Goal: Task Accomplishment & Management: Manage account settings

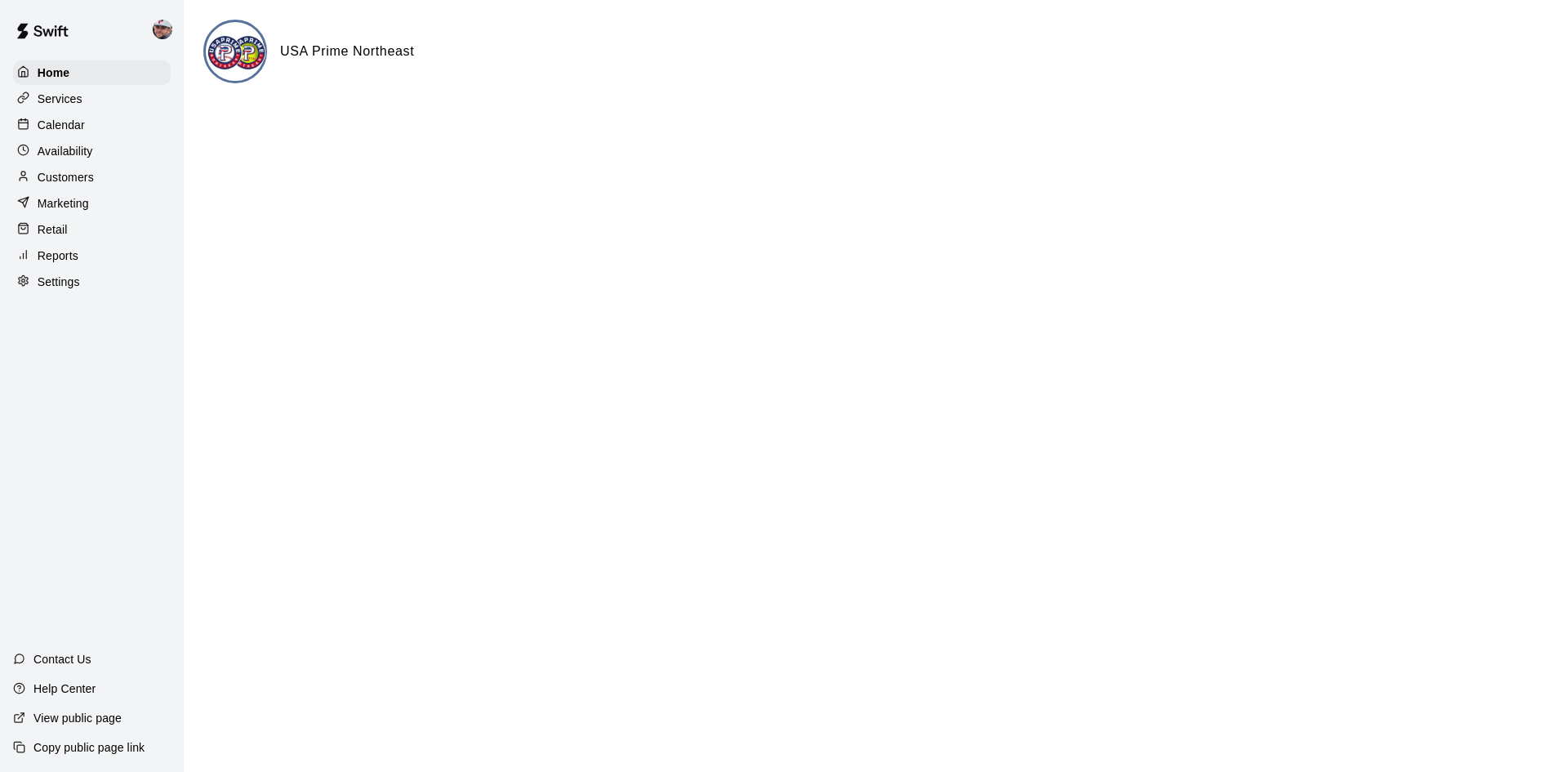
click at [47, 105] on p "Services" at bounding box center [60, 99] width 45 height 17
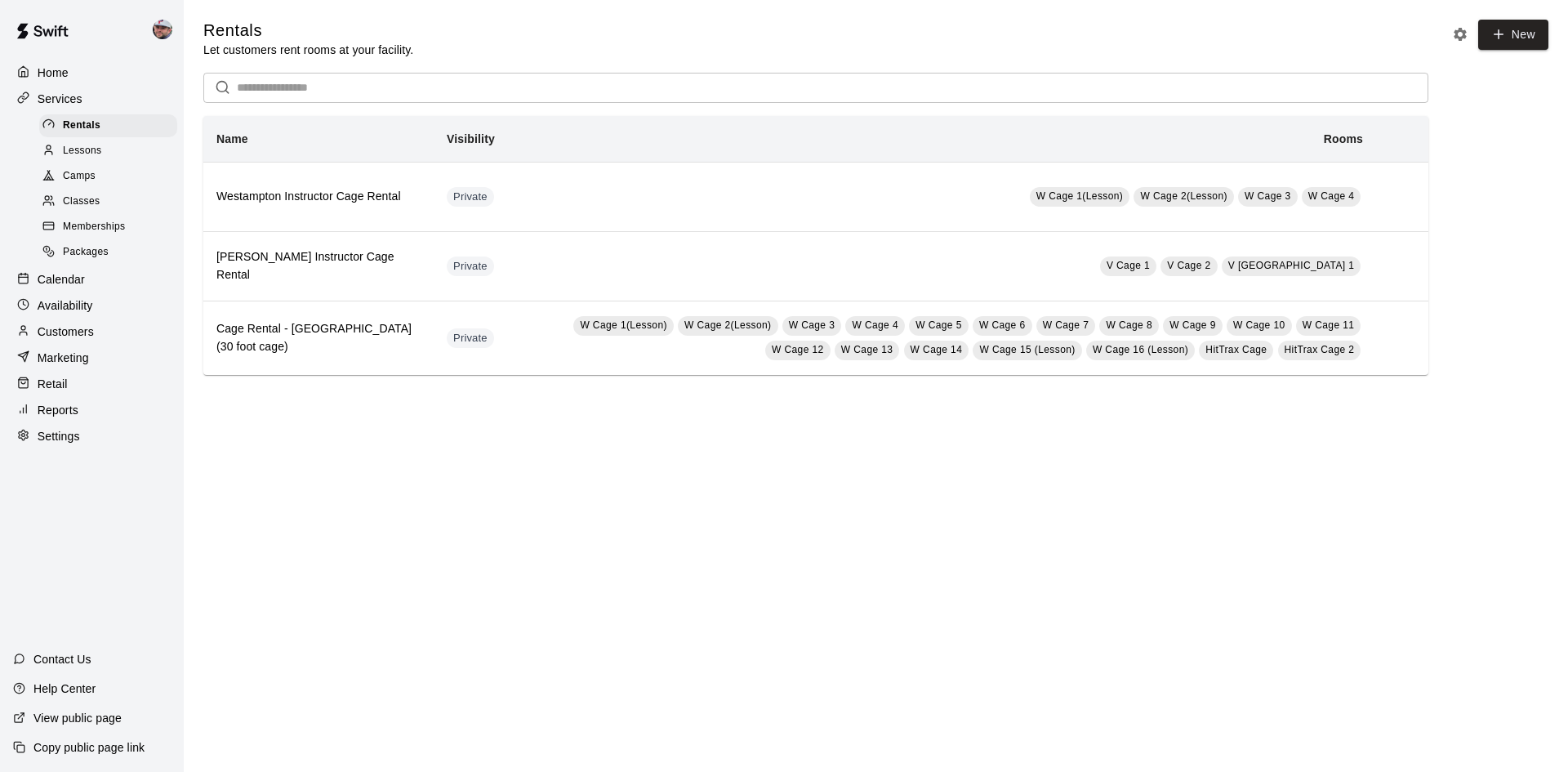
click at [81, 201] on span "Classes" at bounding box center [81, 202] width 37 height 17
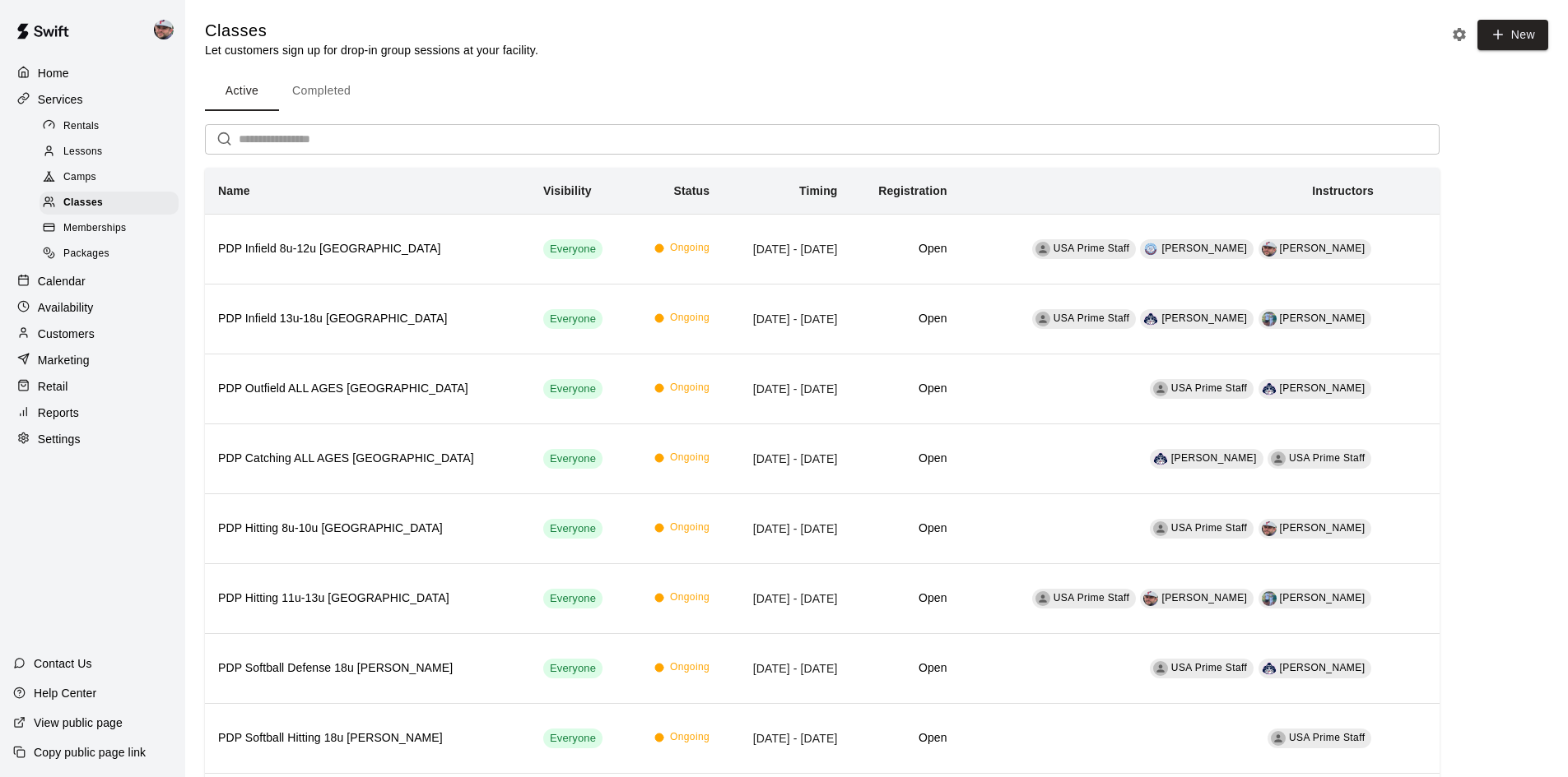
click at [680, 146] on input "text" at bounding box center [839, 139] width 1201 height 31
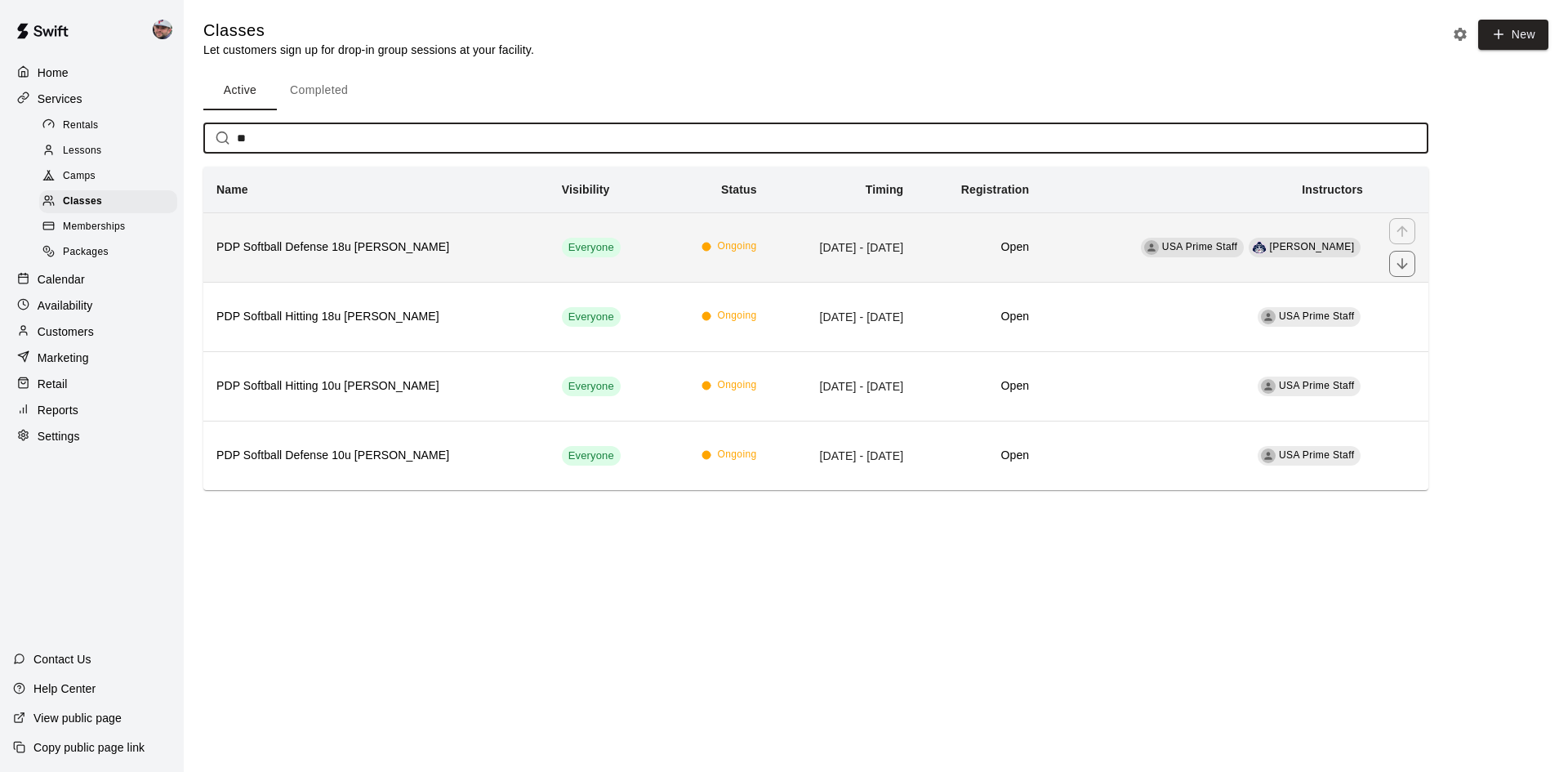
type input "**"
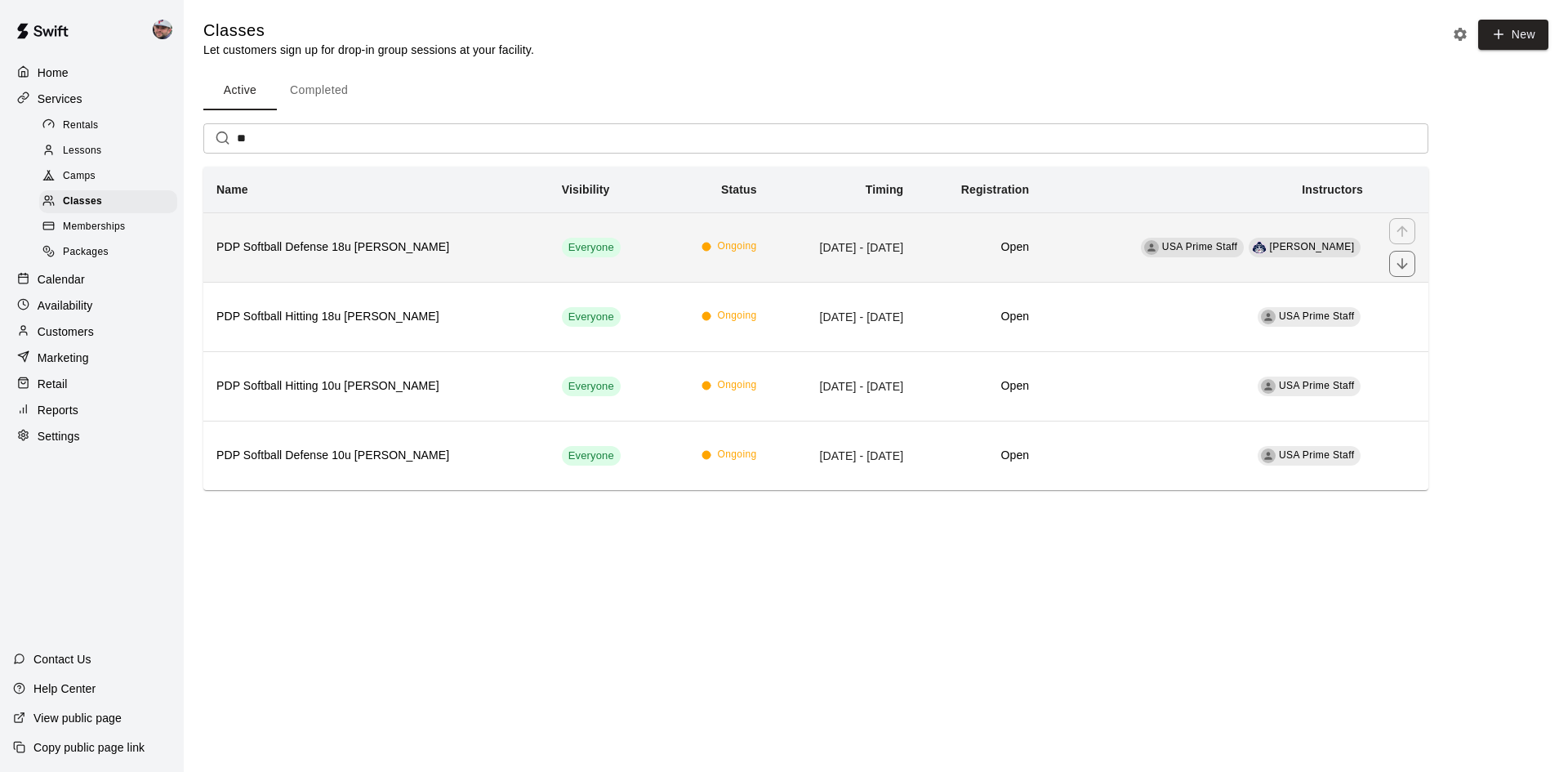
click at [430, 244] on h6 "PDP Softball Defense 18u [PERSON_NAME]" at bounding box center [376, 247] width 319 height 18
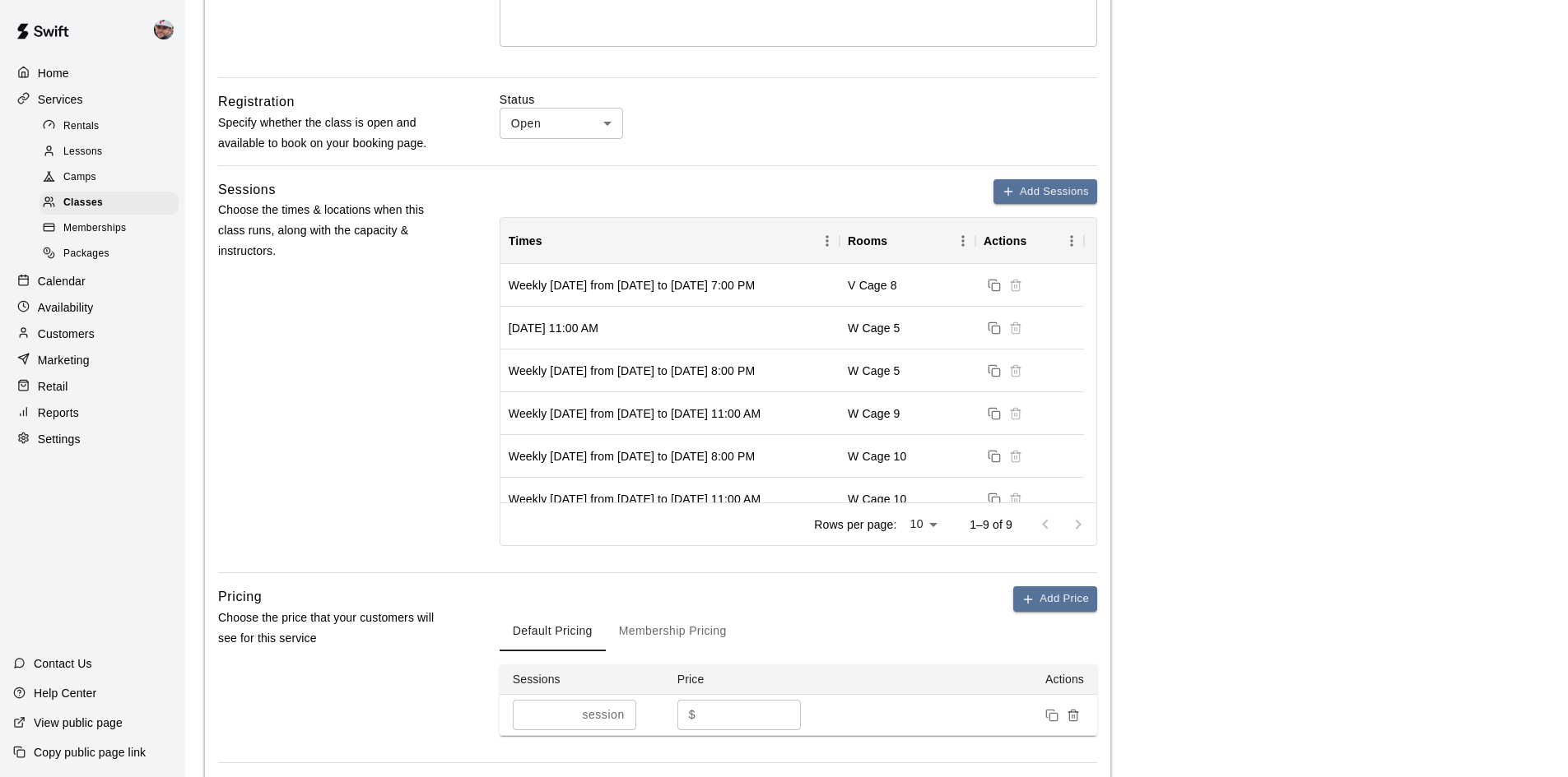
scroll to position [425, 0]
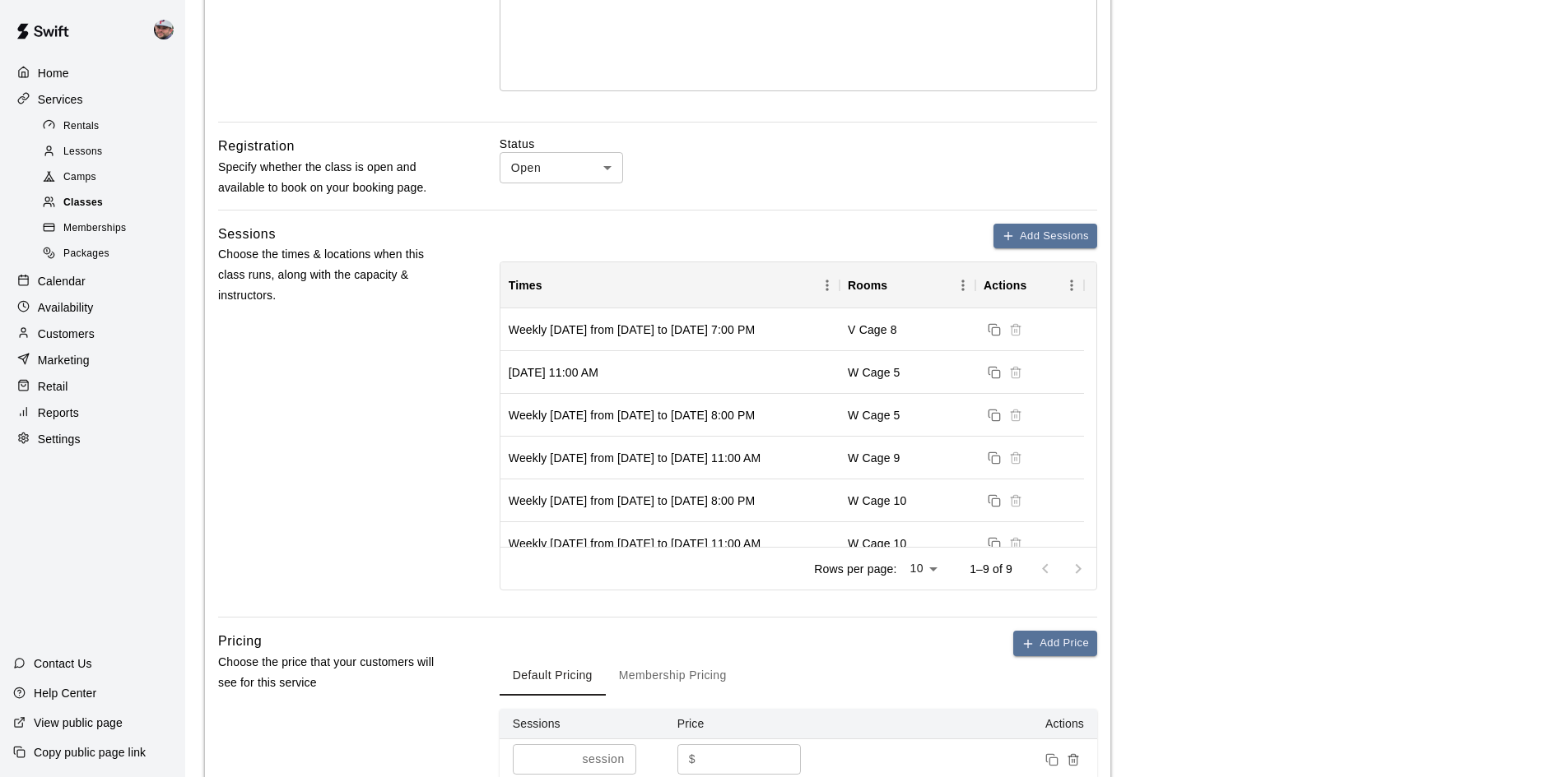
click at [76, 199] on div "Classes" at bounding box center [109, 203] width 140 height 23
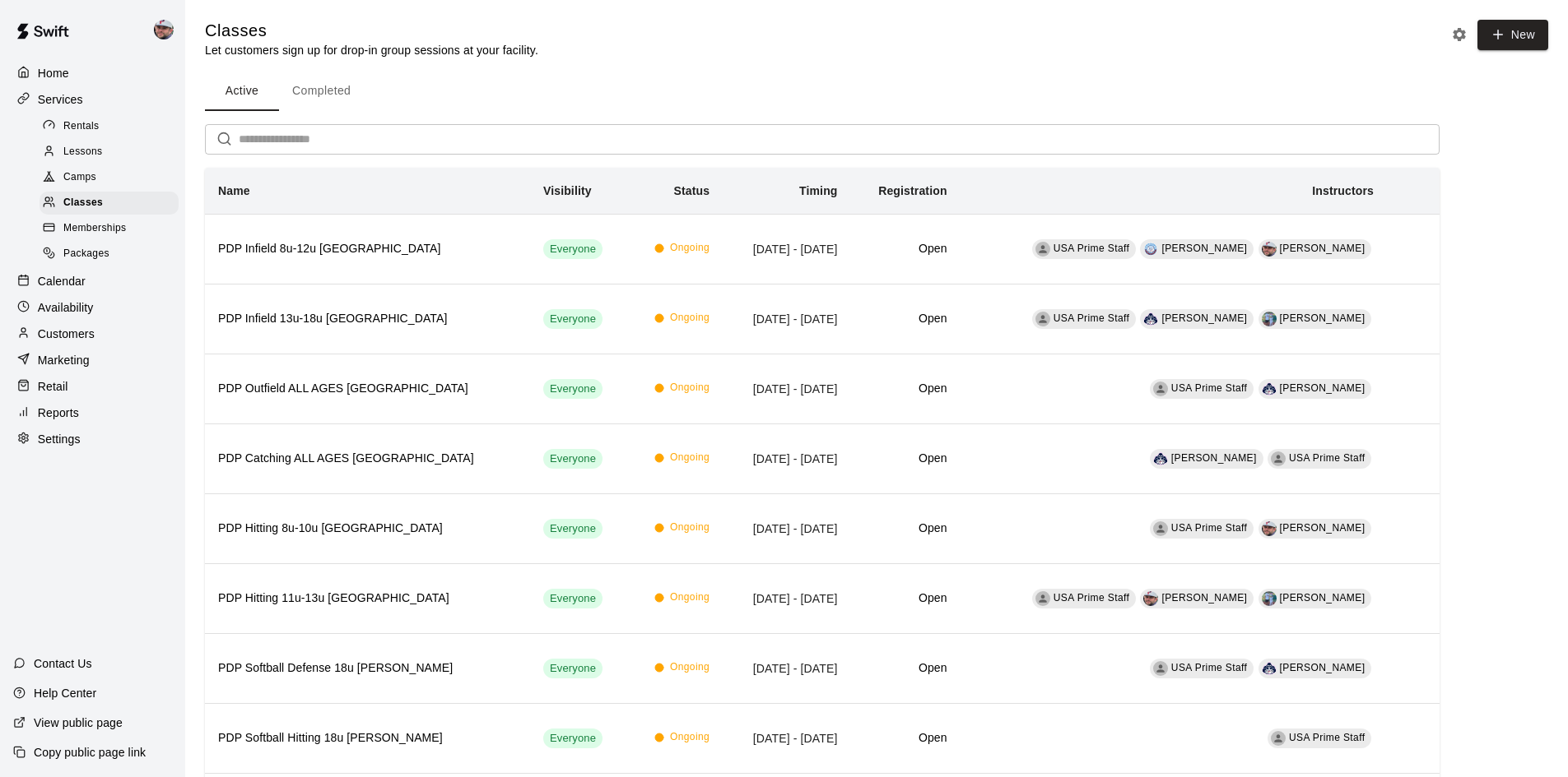
click at [531, 140] on input "text" at bounding box center [839, 139] width 1201 height 31
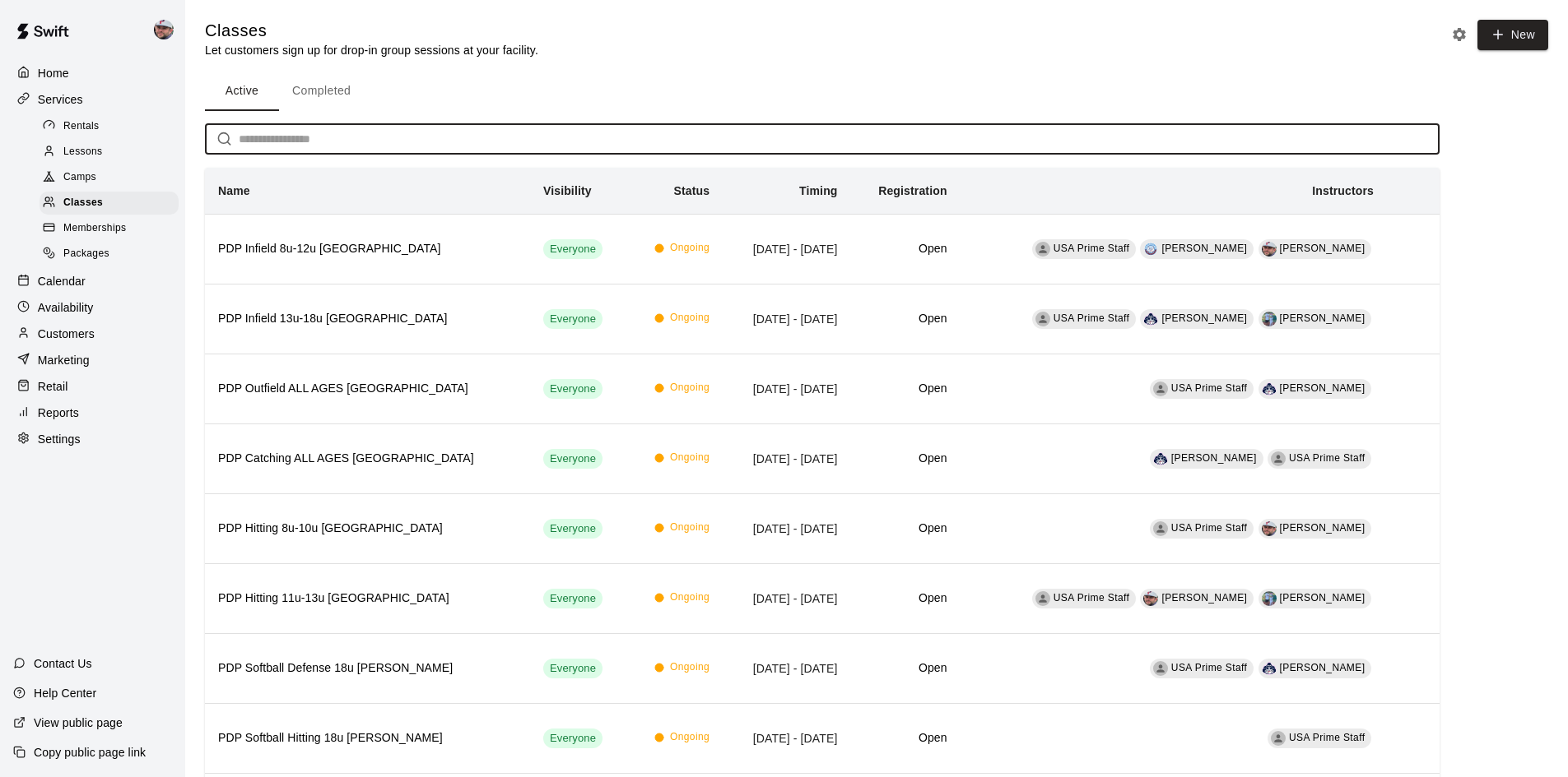
type input "********"
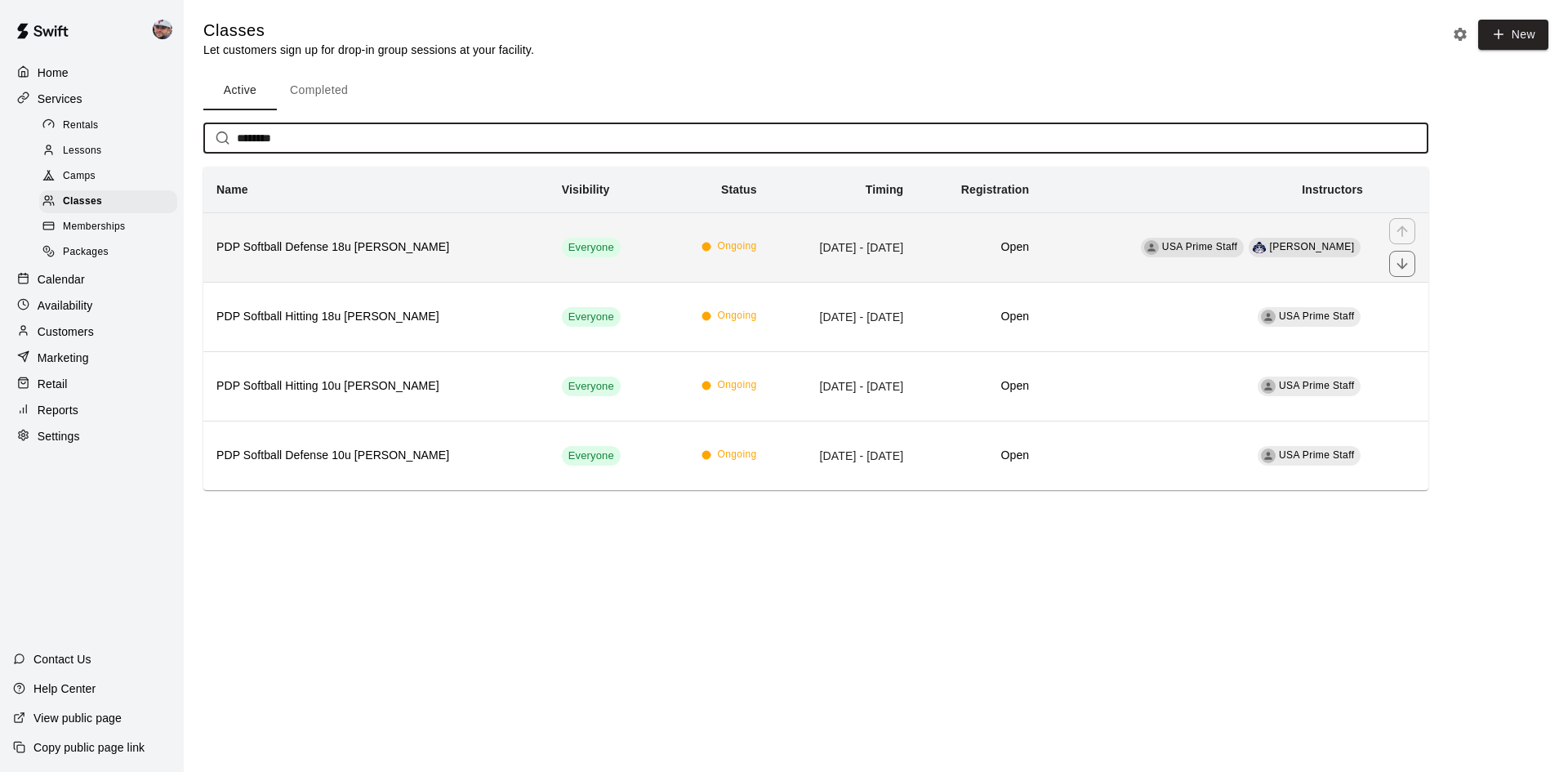
click at [387, 262] on th "PDP Softball Defense 18u [PERSON_NAME]" at bounding box center [376, 247] width 345 height 69
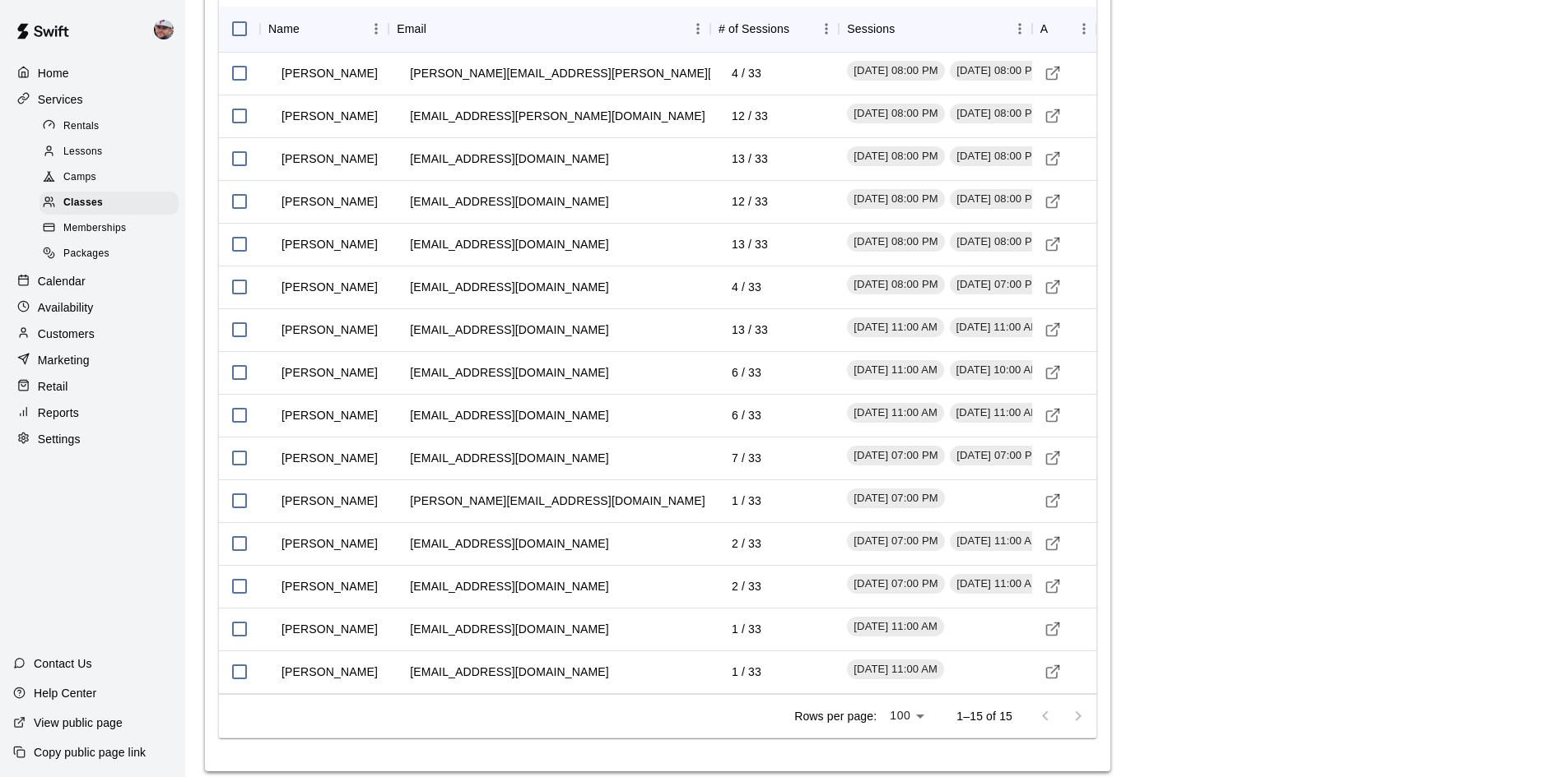
scroll to position [1576, 0]
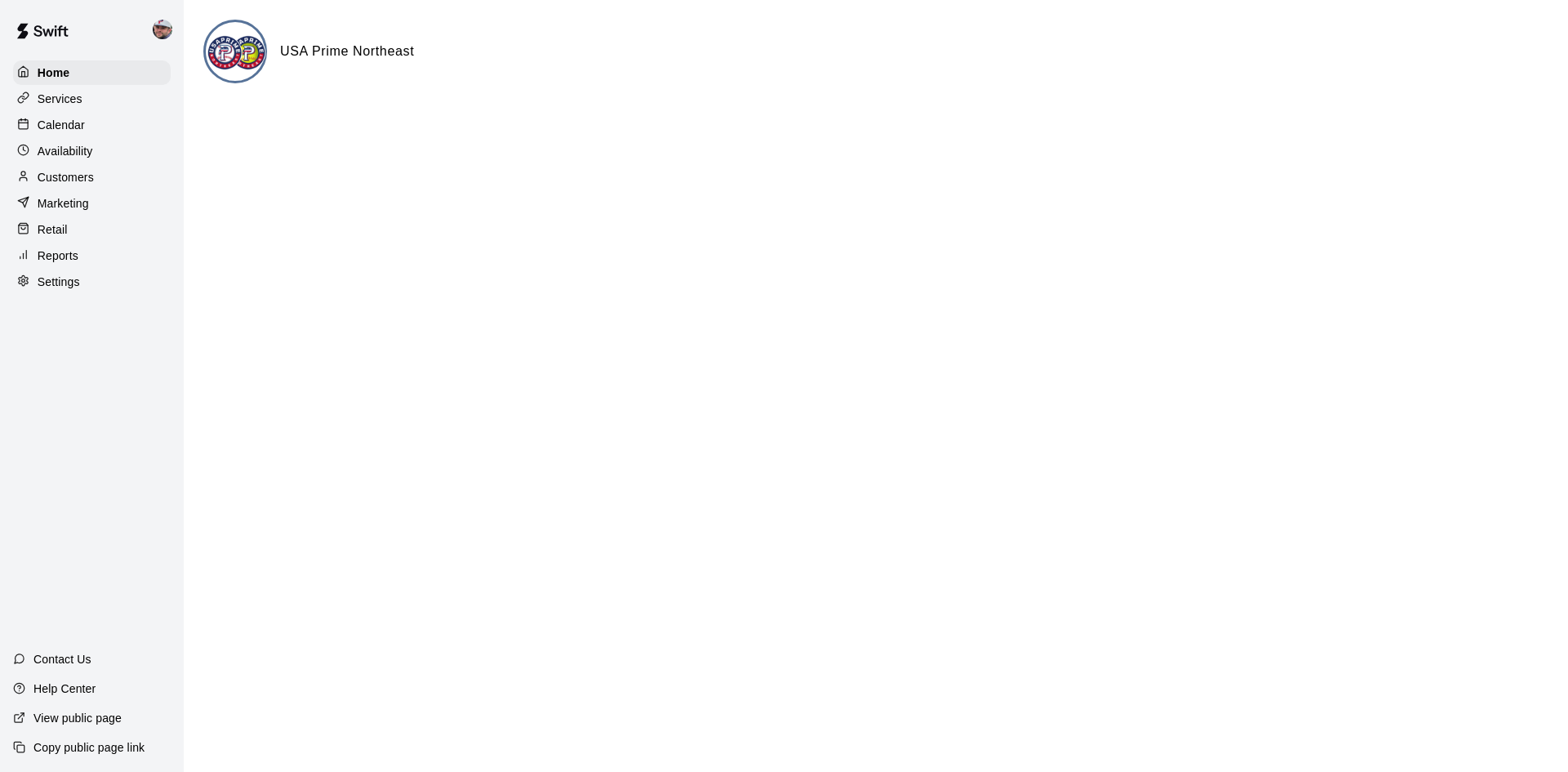
click at [54, 99] on p "Services" at bounding box center [60, 99] width 45 height 17
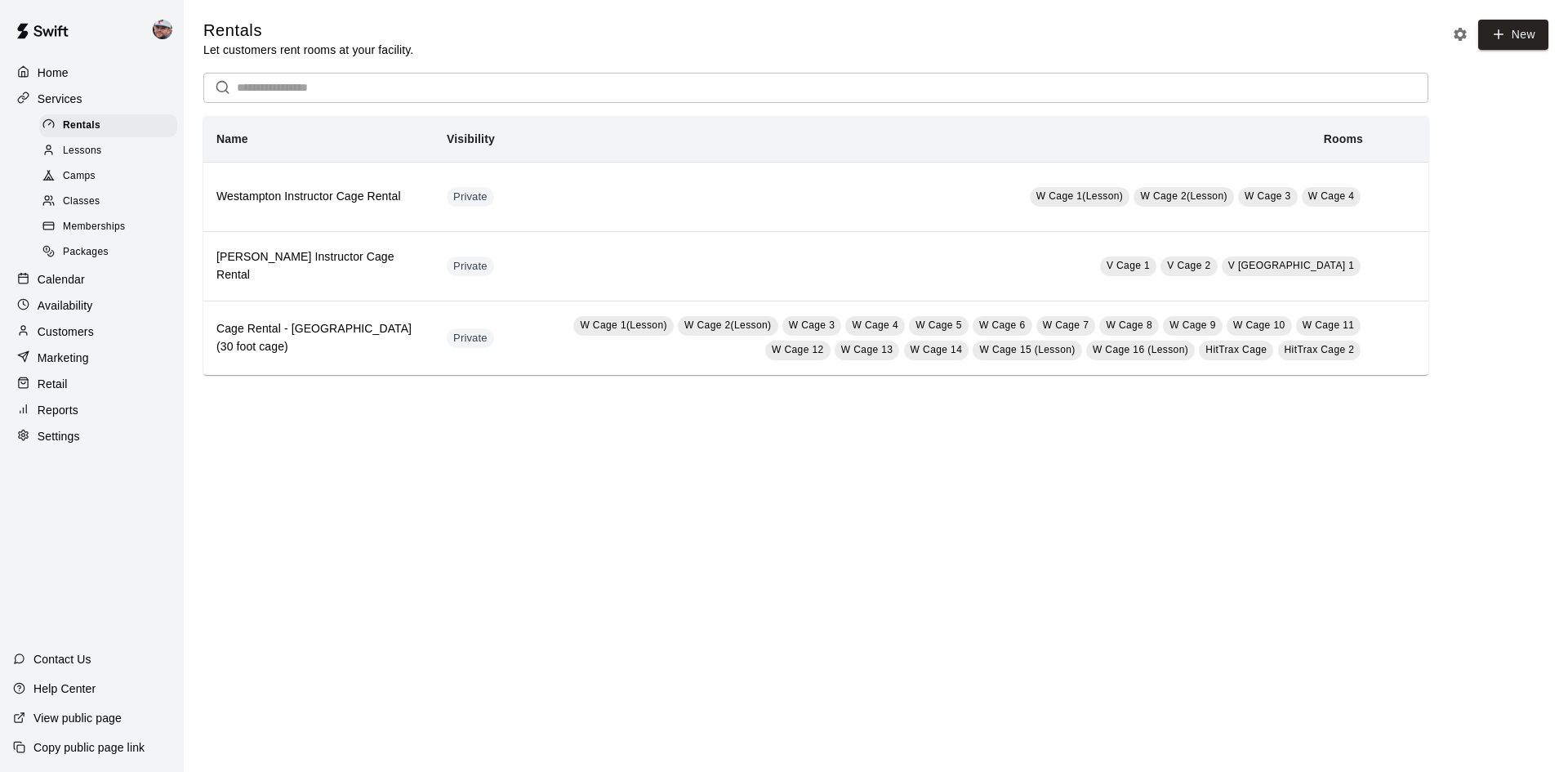
click at [75, 151] on span "Lessons" at bounding box center [82, 151] width 39 height 17
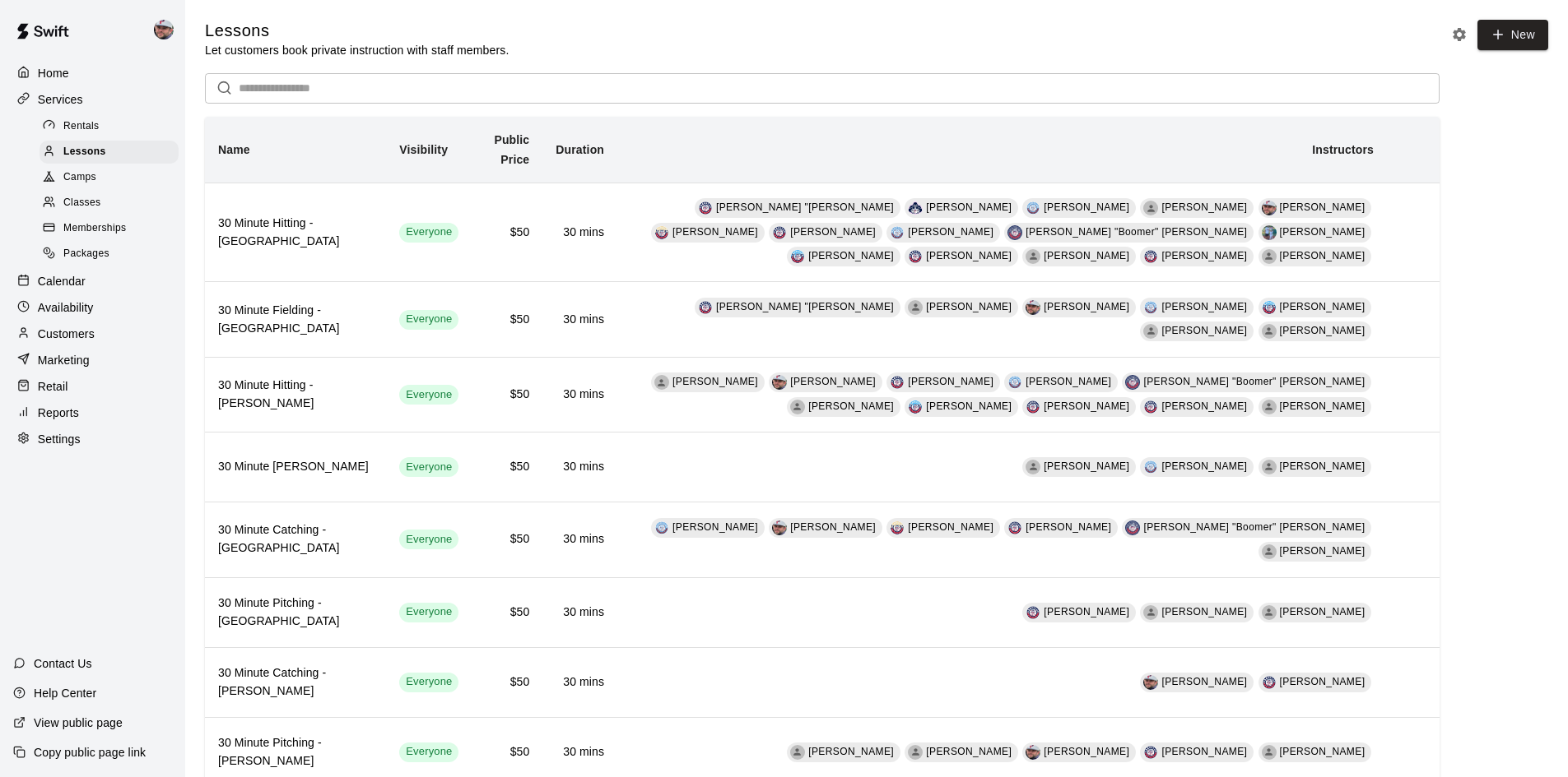
click at [534, 94] on input "text" at bounding box center [839, 88] width 1201 height 31
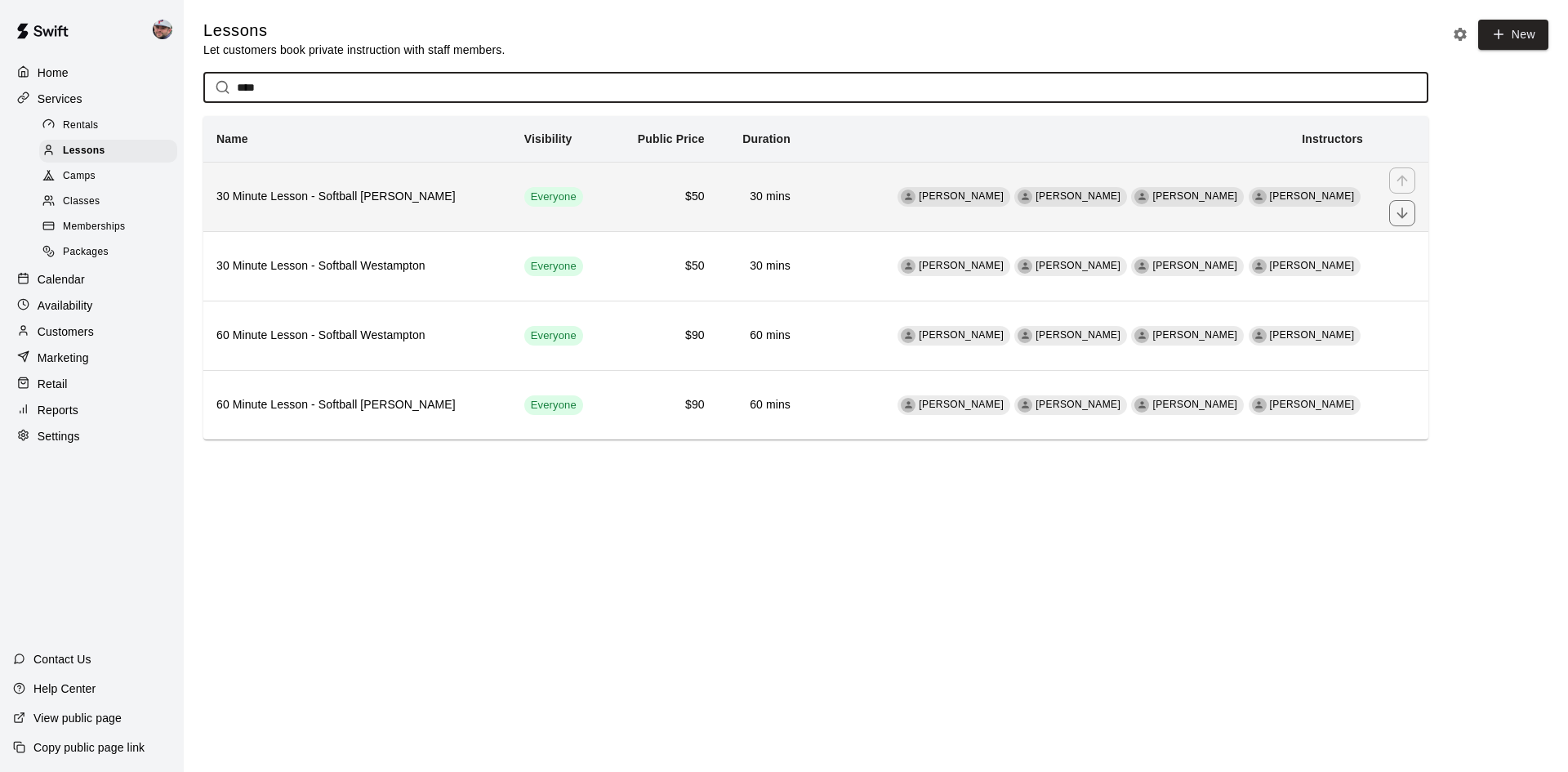
type input "****"
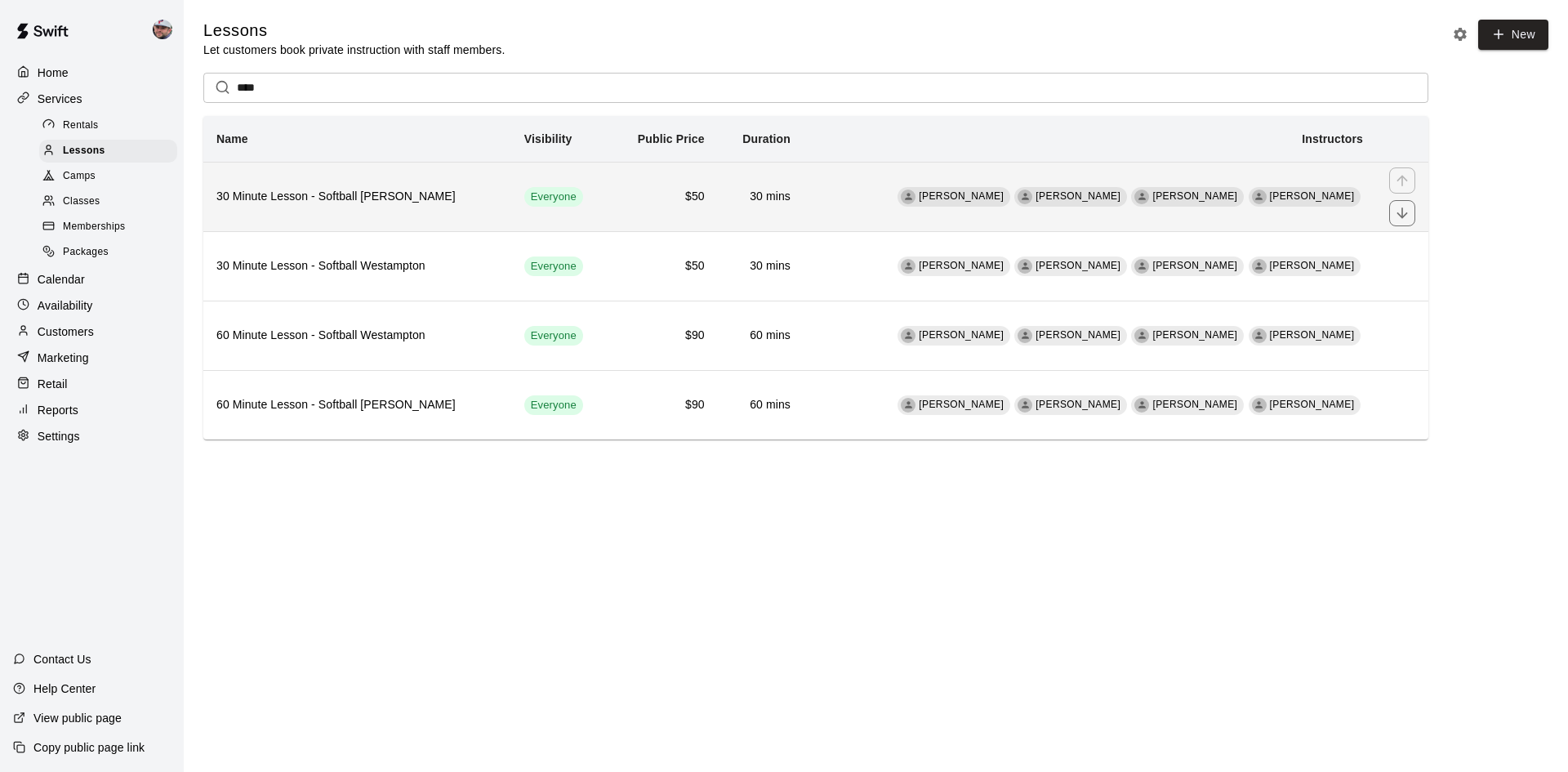
click at [1003, 202] on span "Ziara Shreter" at bounding box center [961, 196] width 85 height 11
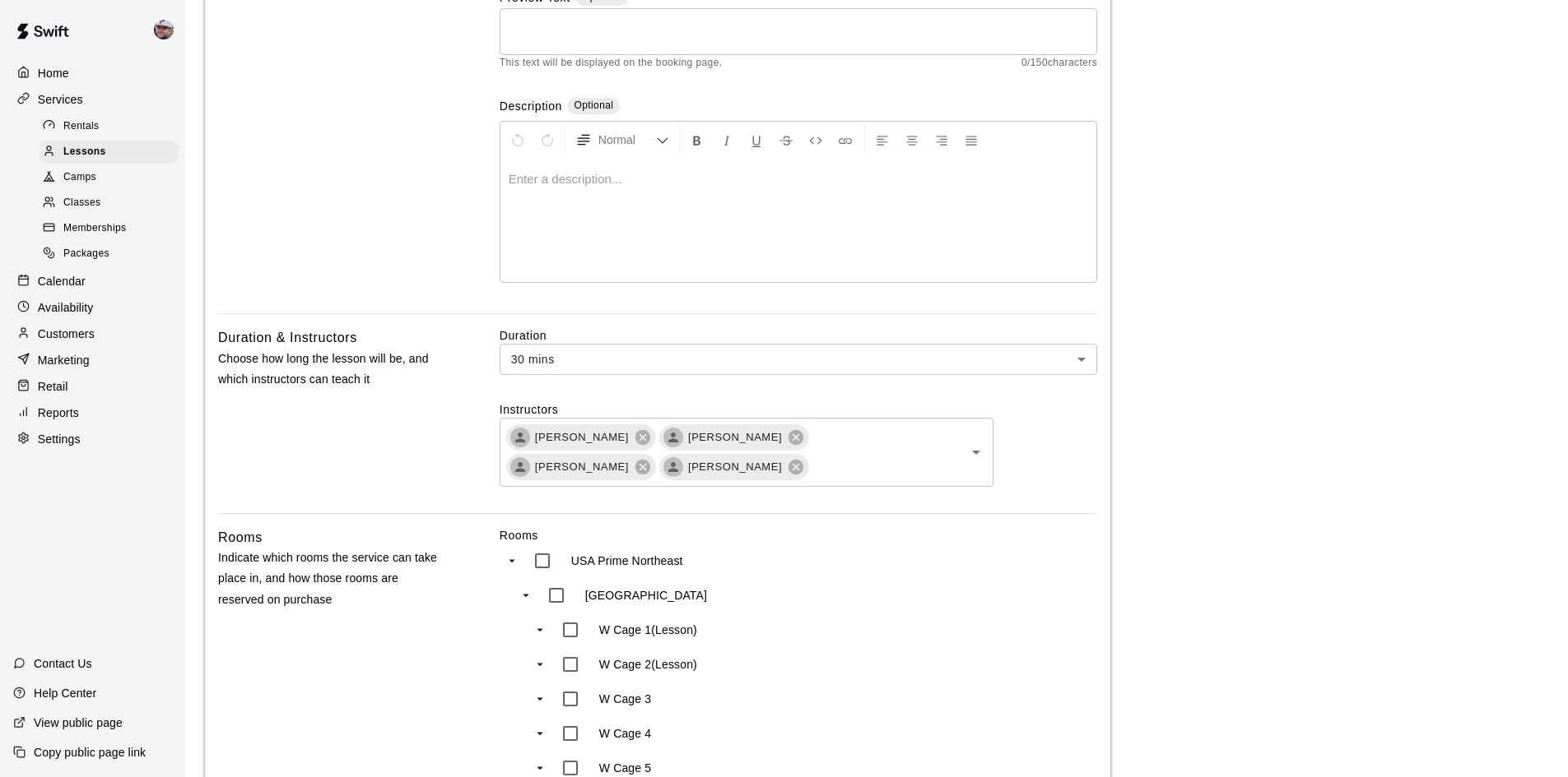
scroll to position [494, 0]
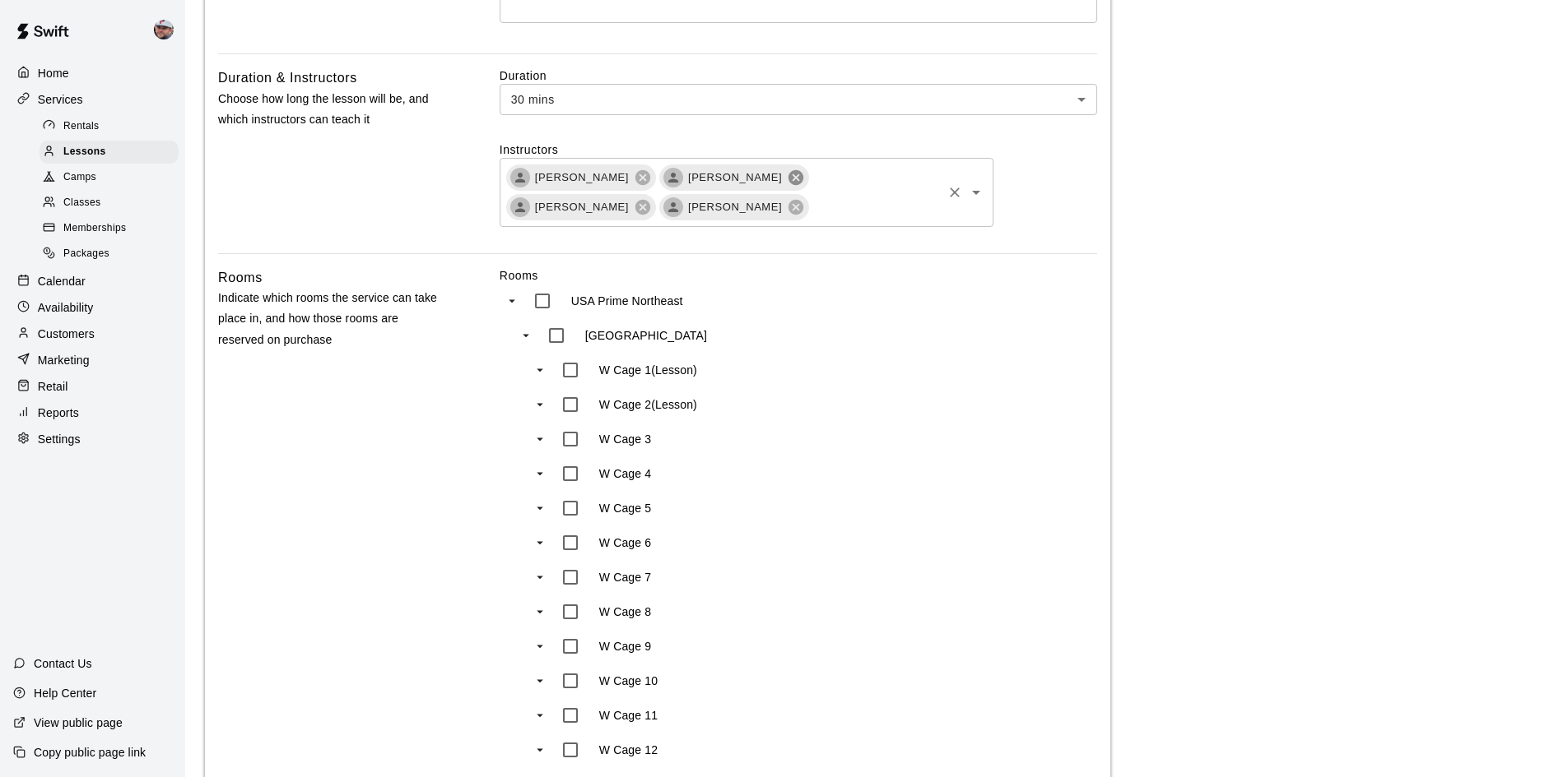
click at [787, 177] on icon at bounding box center [795, 177] width 18 height 18
click at [789, 176] on icon at bounding box center [796, 177] width 15 height 15
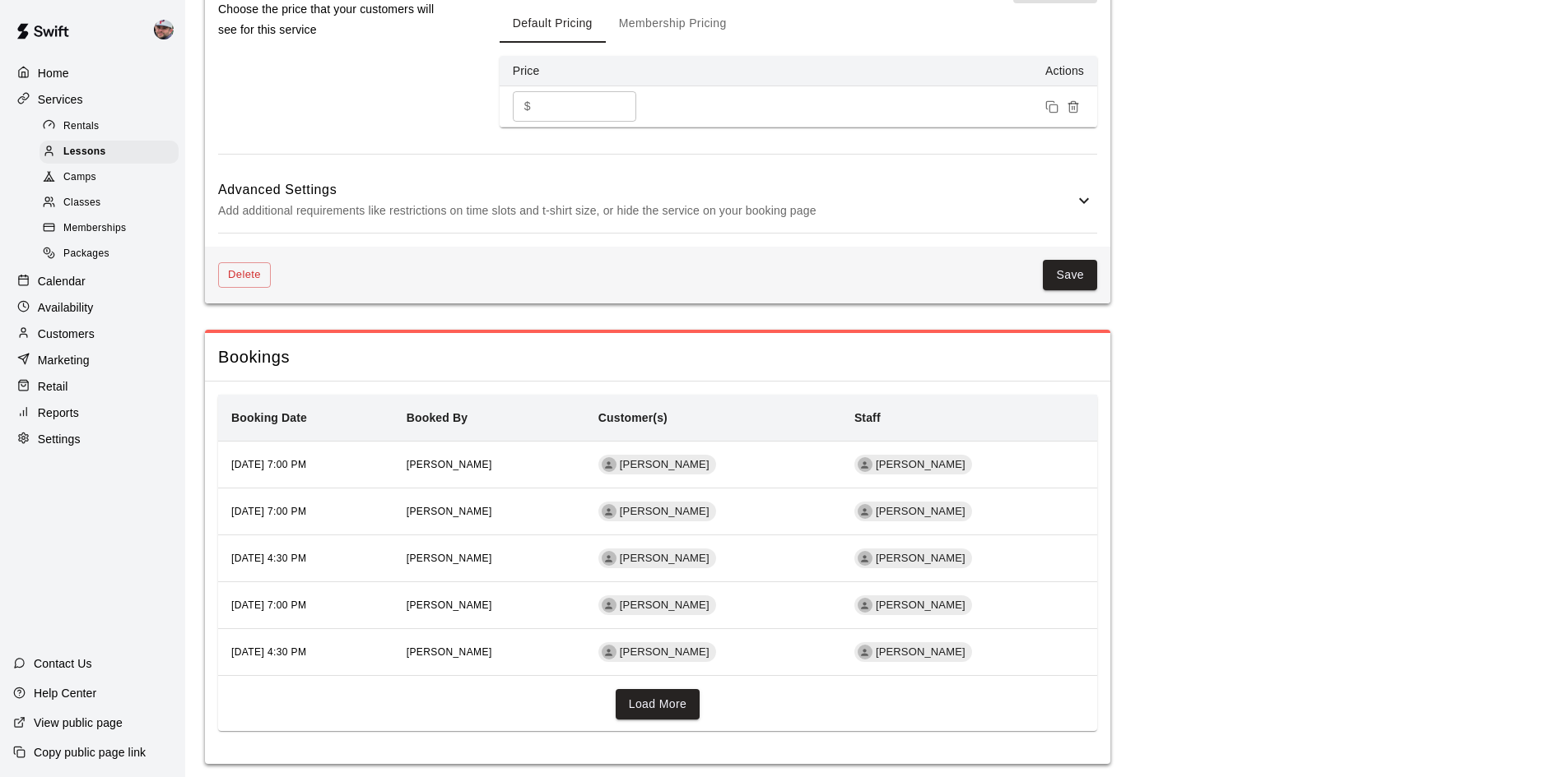
scroll to position [2116, 0]
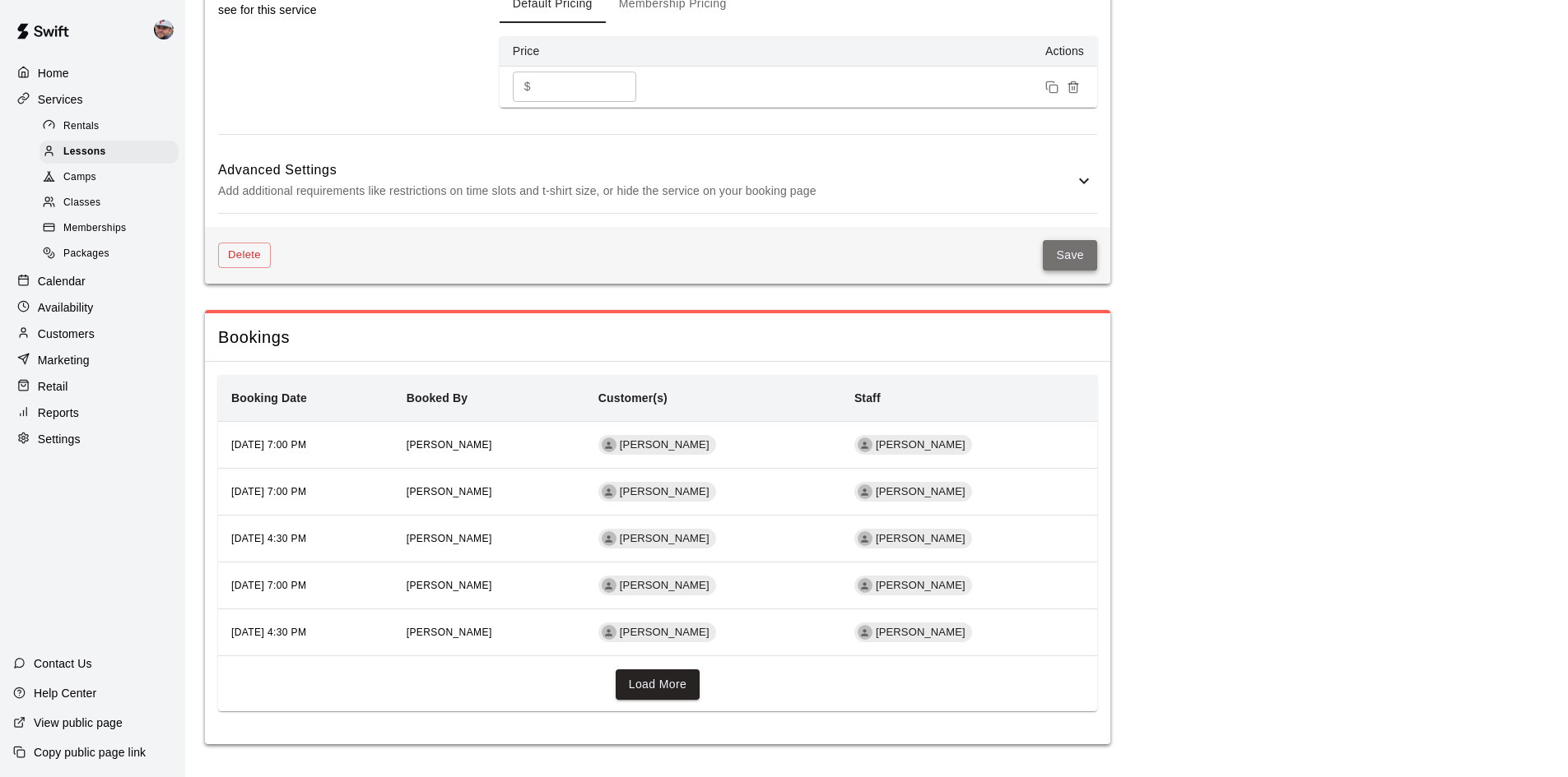
click at [1070, 261] on button "Save" at bounding box center [1070, 255] width 54 height 31
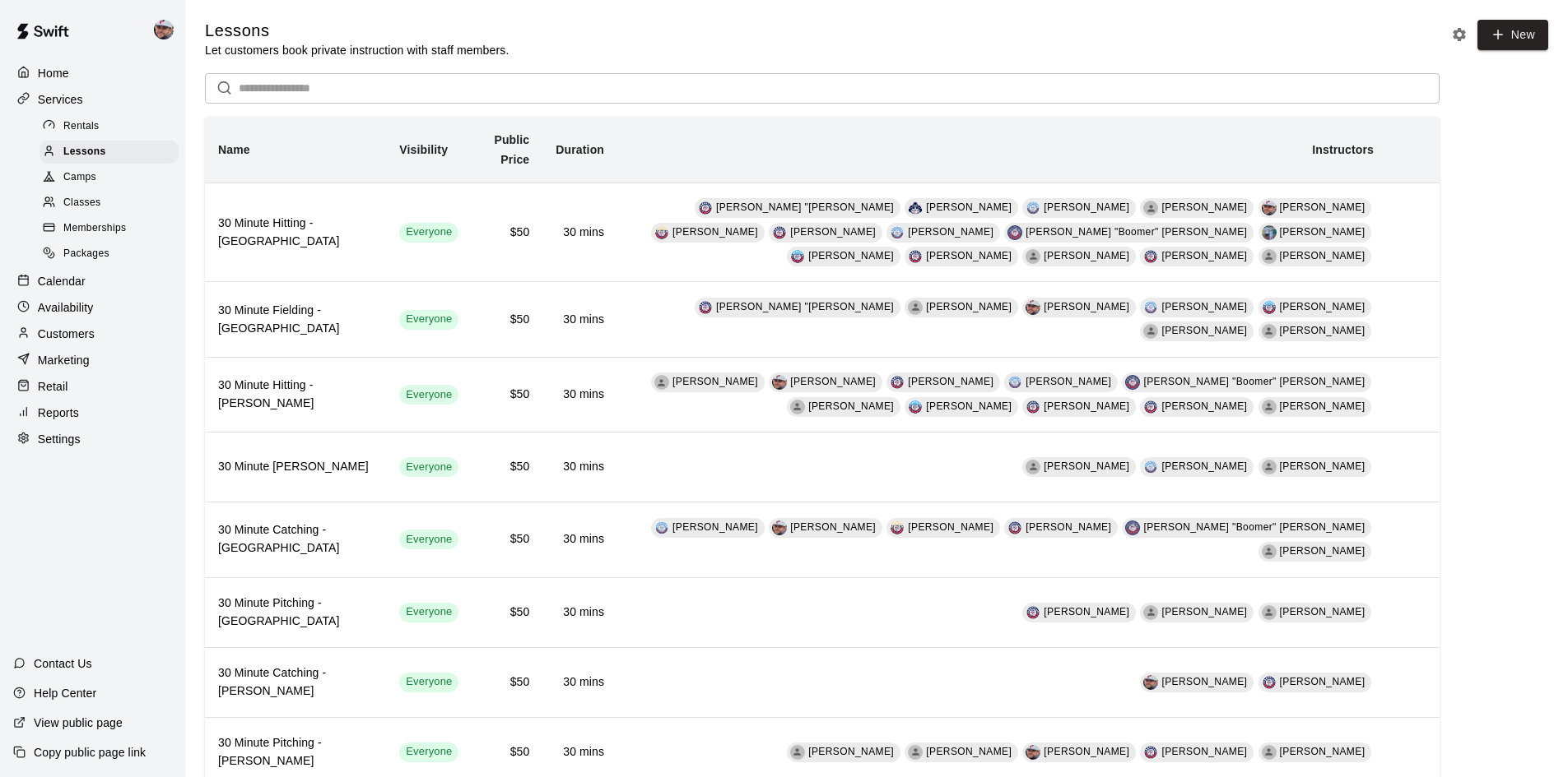
click at [420, 90] on input "text" at bounding box center [839, 88] width 1201 height 31
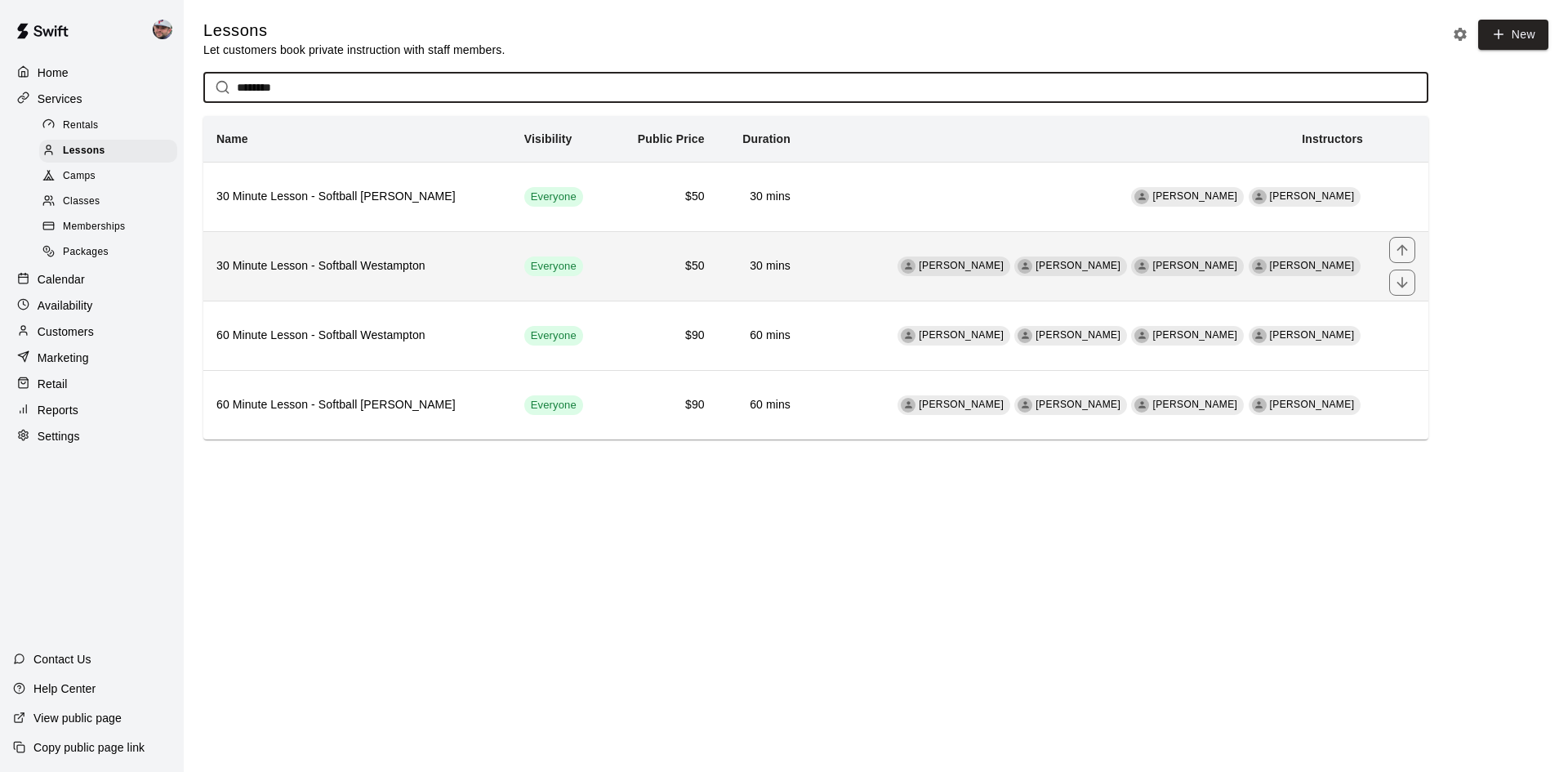
type input "********"
click at [915, 270] on icon "simple table" at bounding box center [909, 266] width 11 height 11
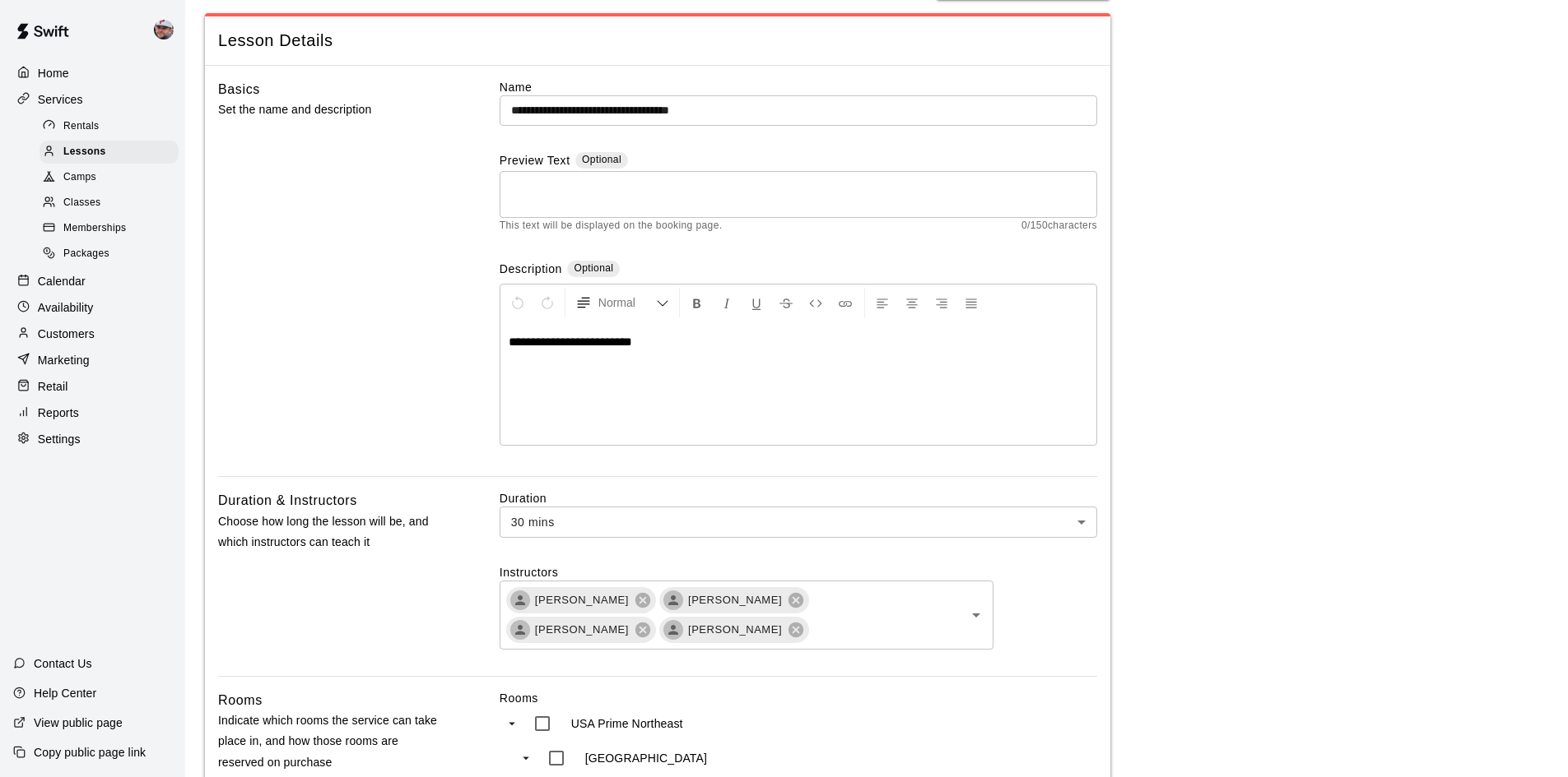
scroll to position [165, 0]
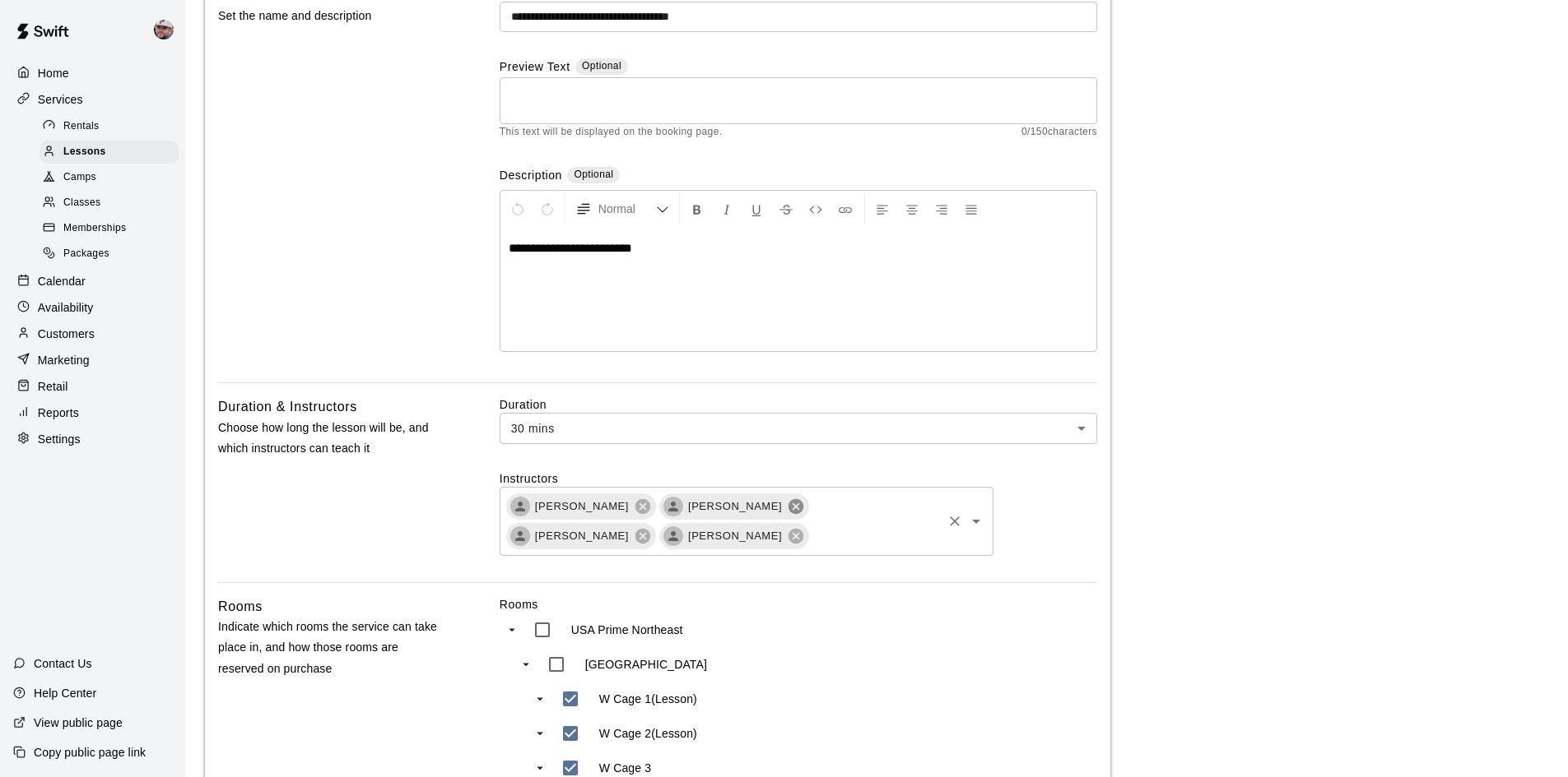
click at [789, 510] on icon at bounding box center [796, 506] width 15 height 15
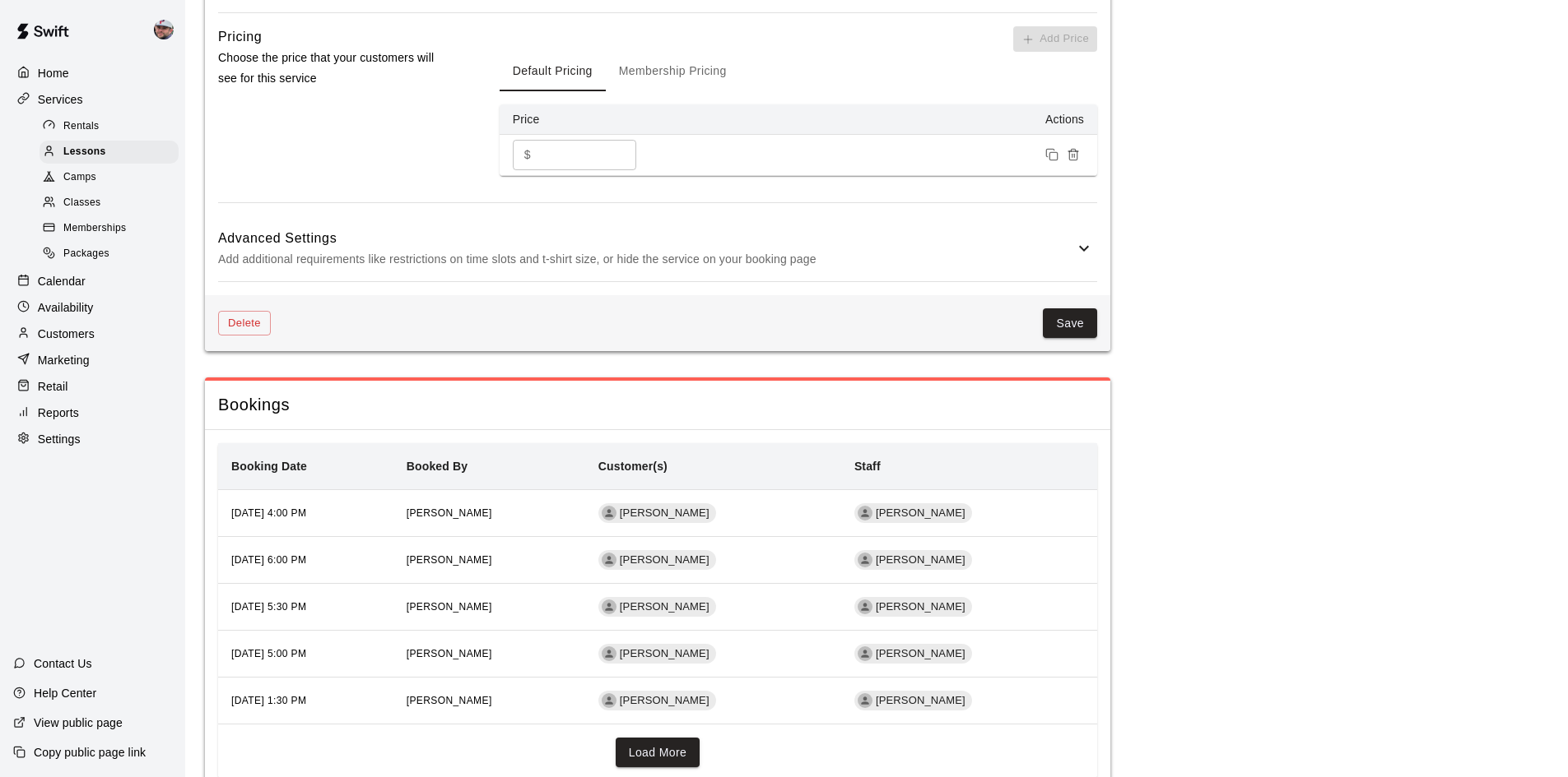
scroll to position [2166, 0]
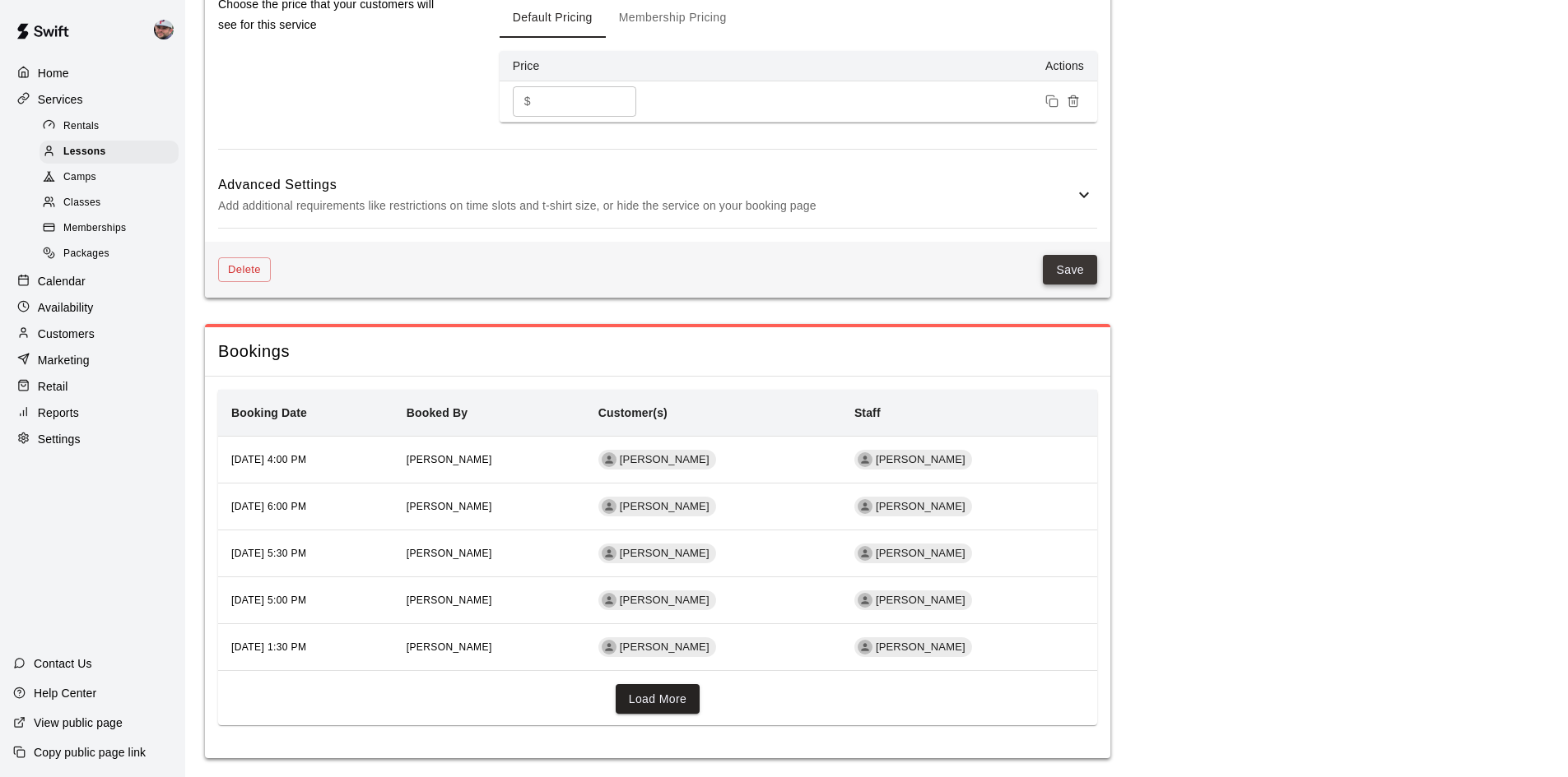
click at [1066, 257] on button "Save" at bounding box center [1070, 270] width 54 height 31
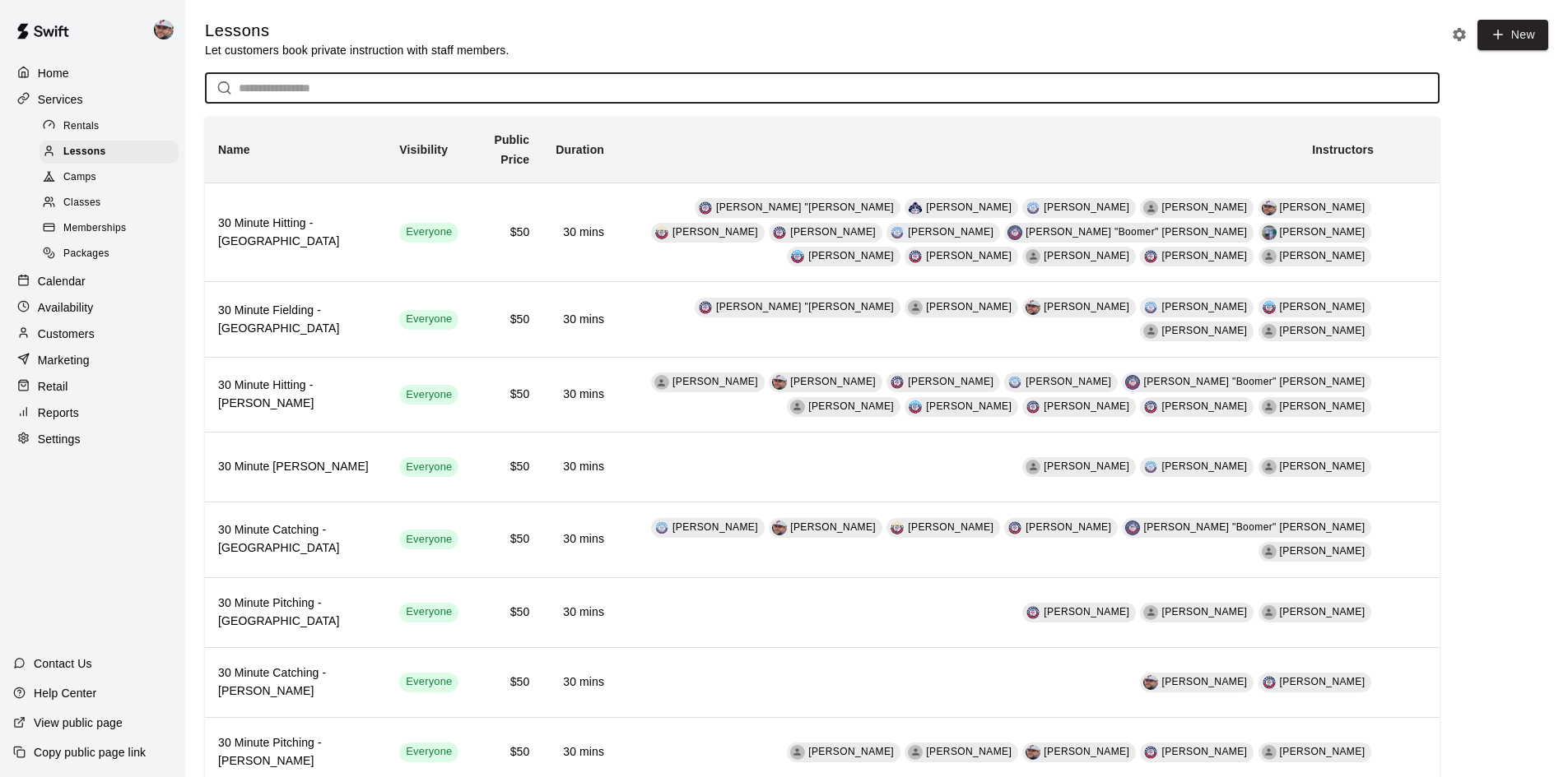
click at [454, 92] on input "text" at bounding box center [839, 88] width 1201 height 31
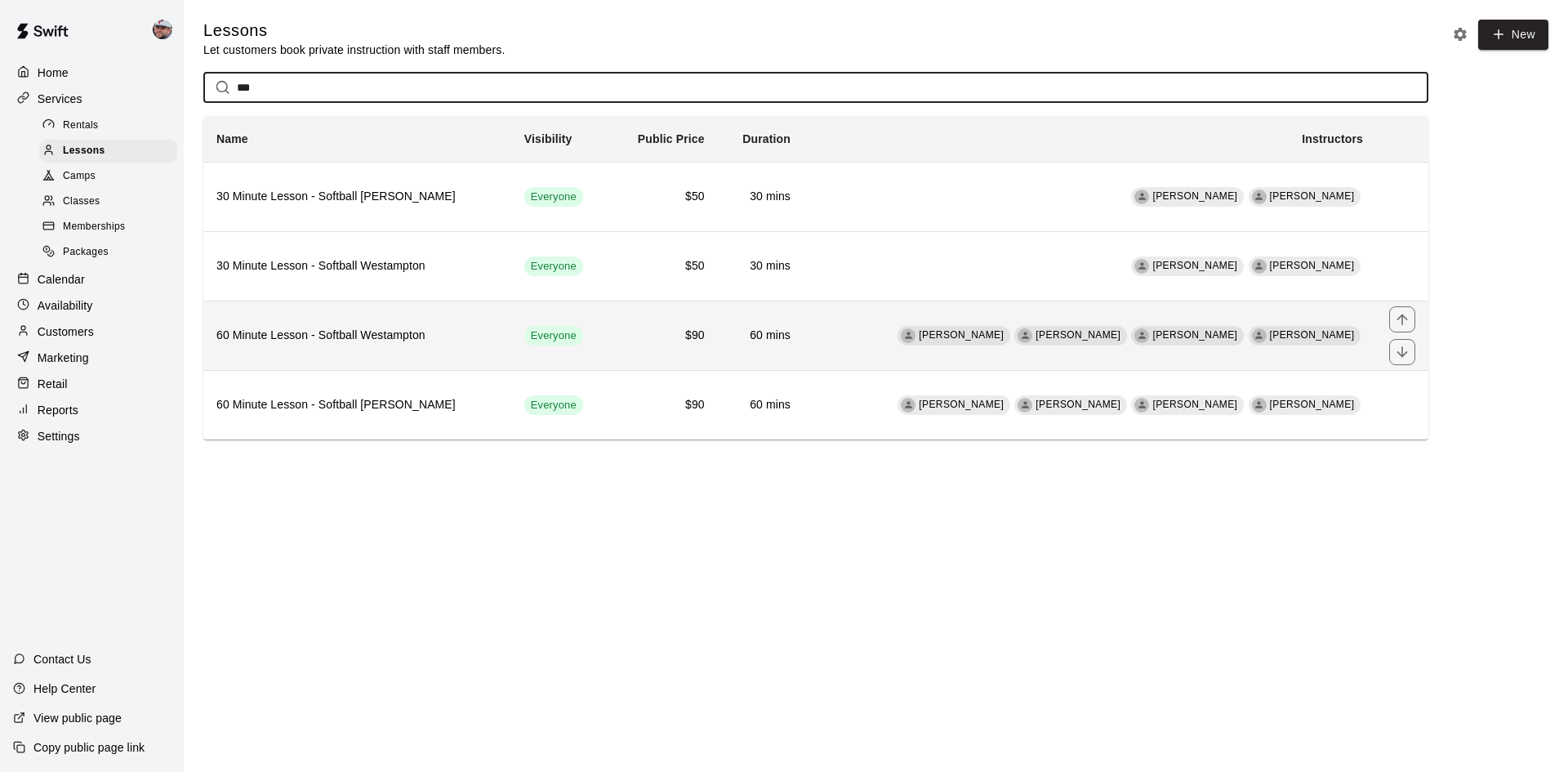
type input "***"
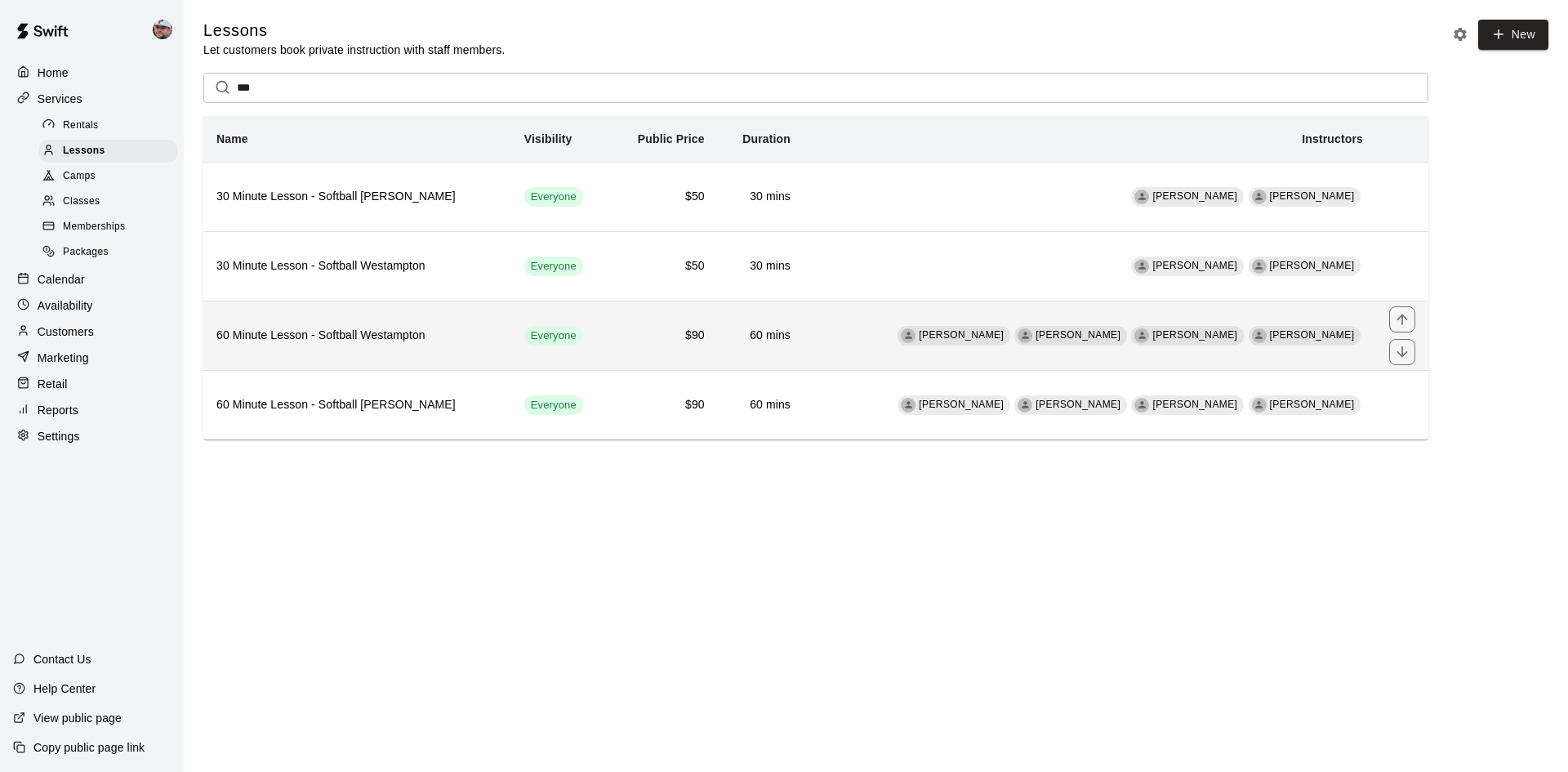
click at [353, 328] on th "60 Minute Lesson - Softball Westampton" at bounding box center [357, 335] width 308 height 69
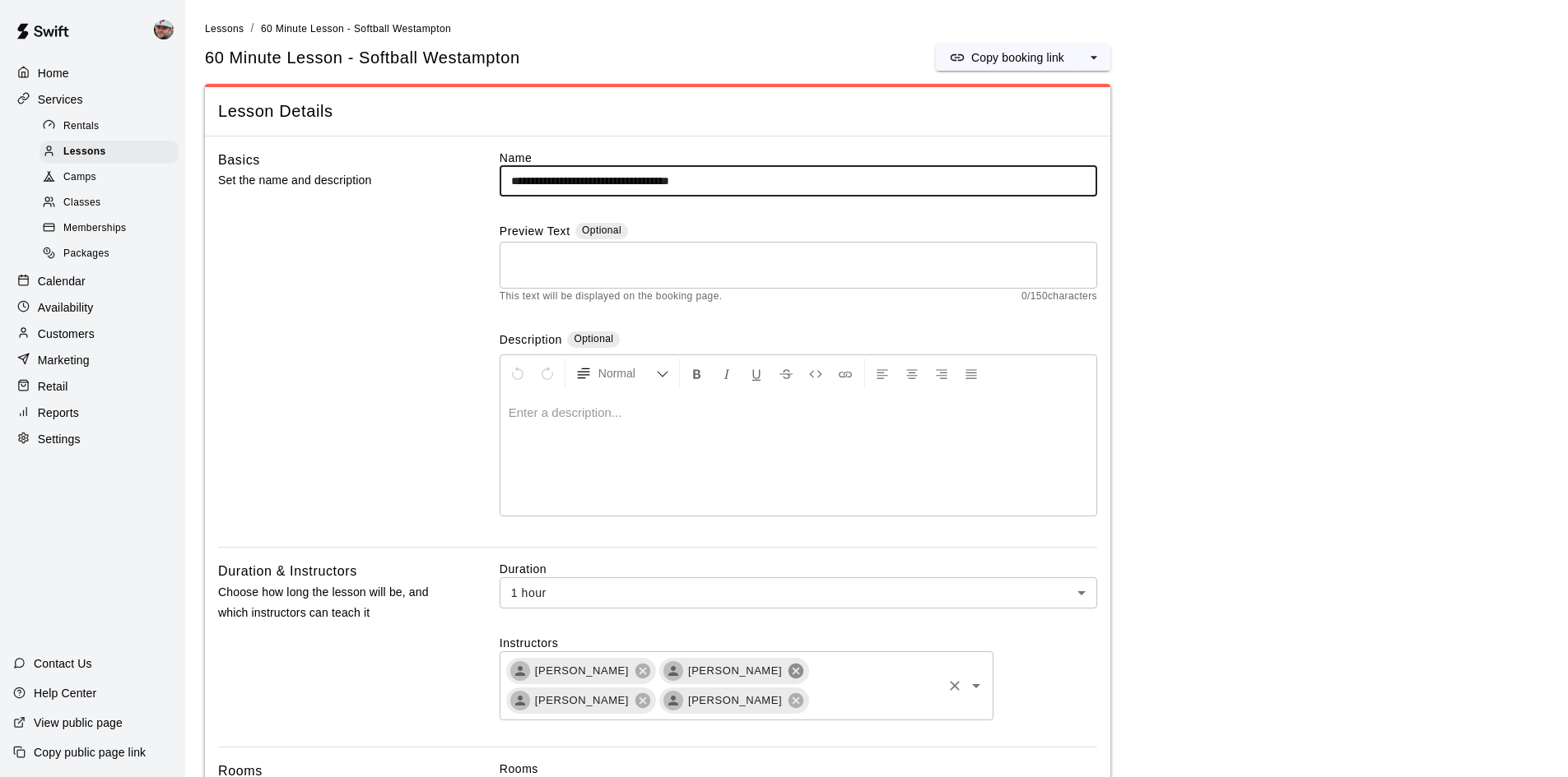
click at [789, 671] on icon at bounding box center [796, 670] width 15 height 15
click at [789, 675] on icon at bounding box center [796, 670] width 15 height 15
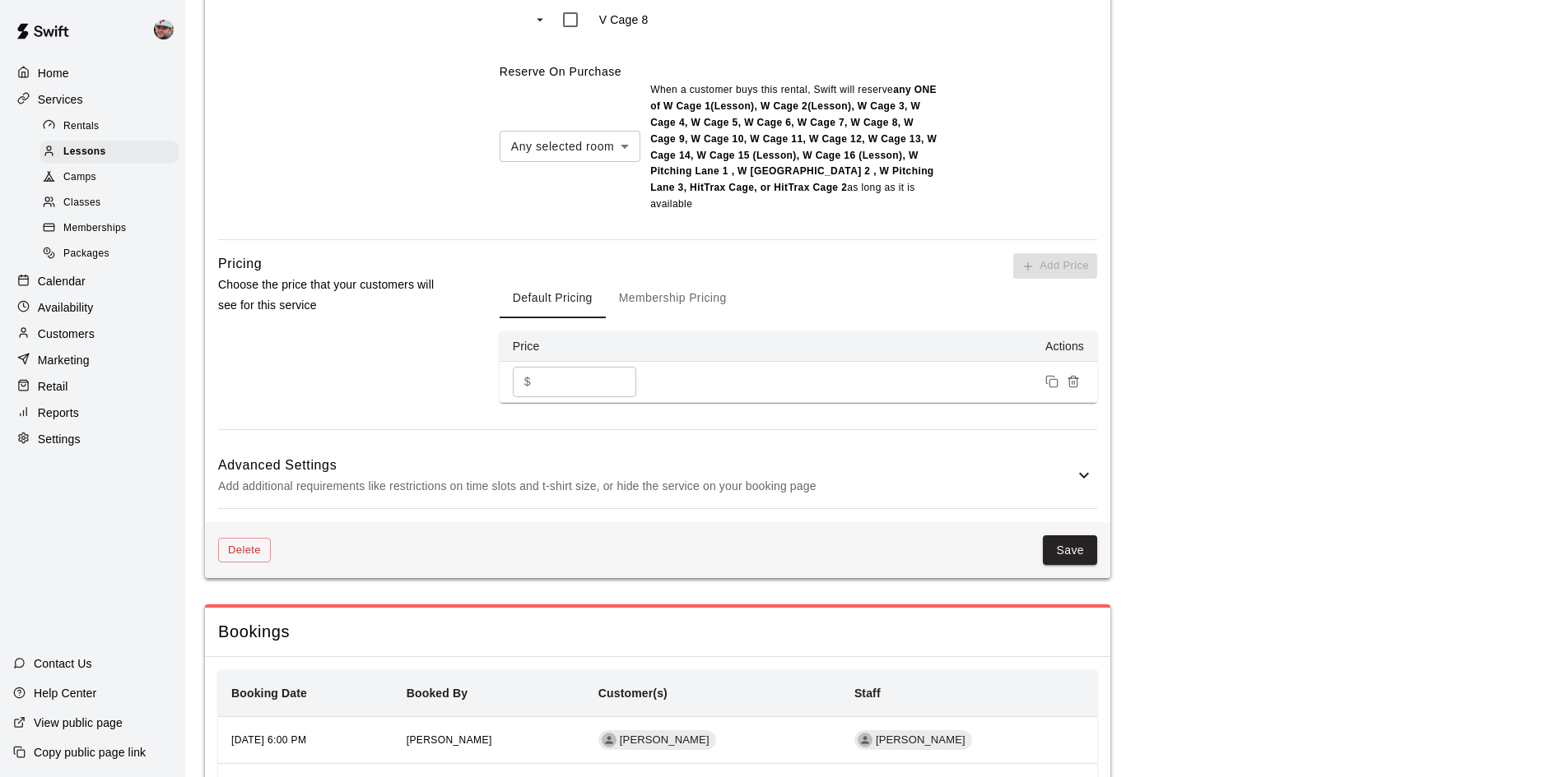
scroll to position [1891, 0]
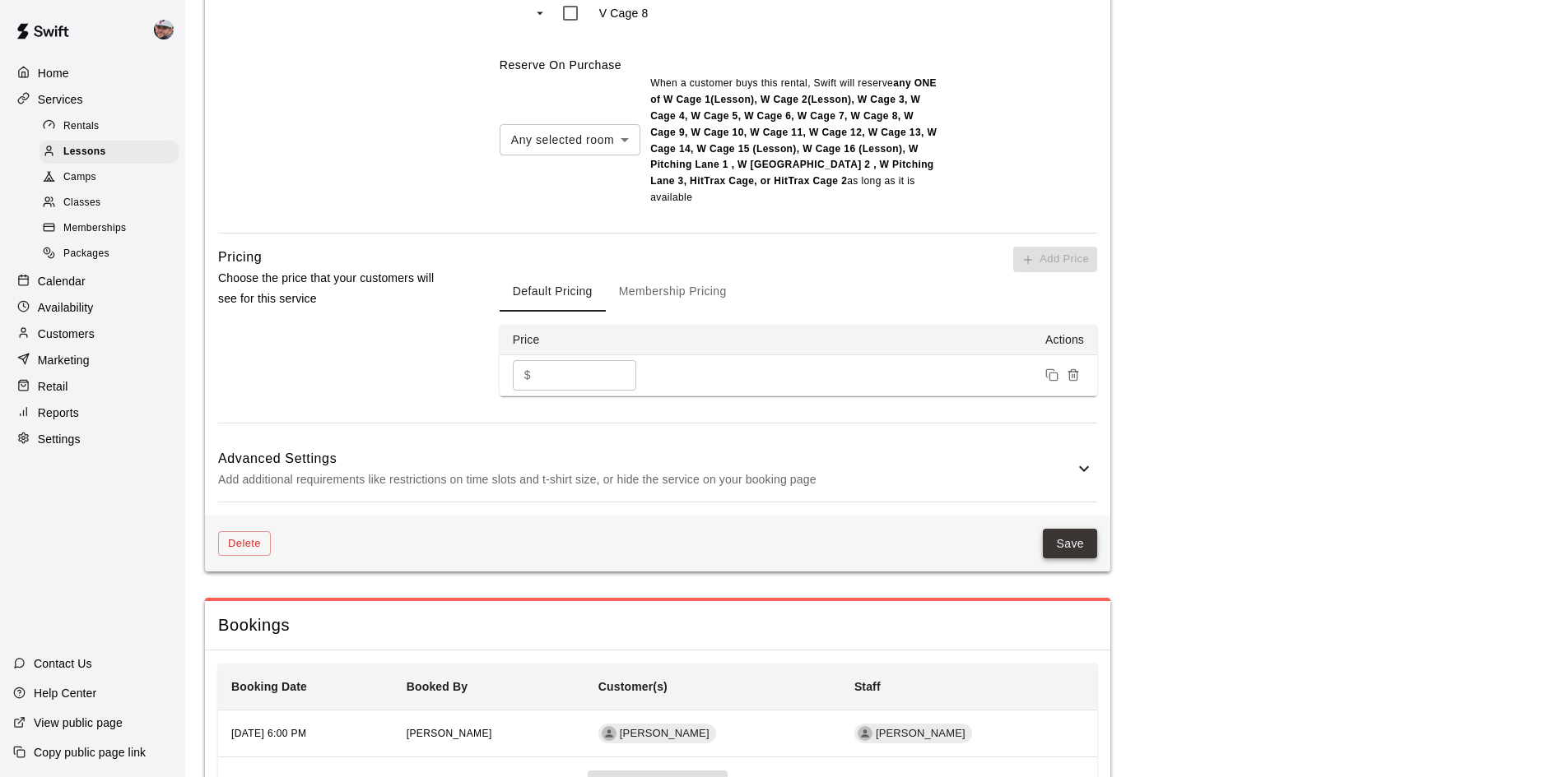
click at [1069, 529] on button "Save" at bounding box center [1070, 544] width 54 height 31
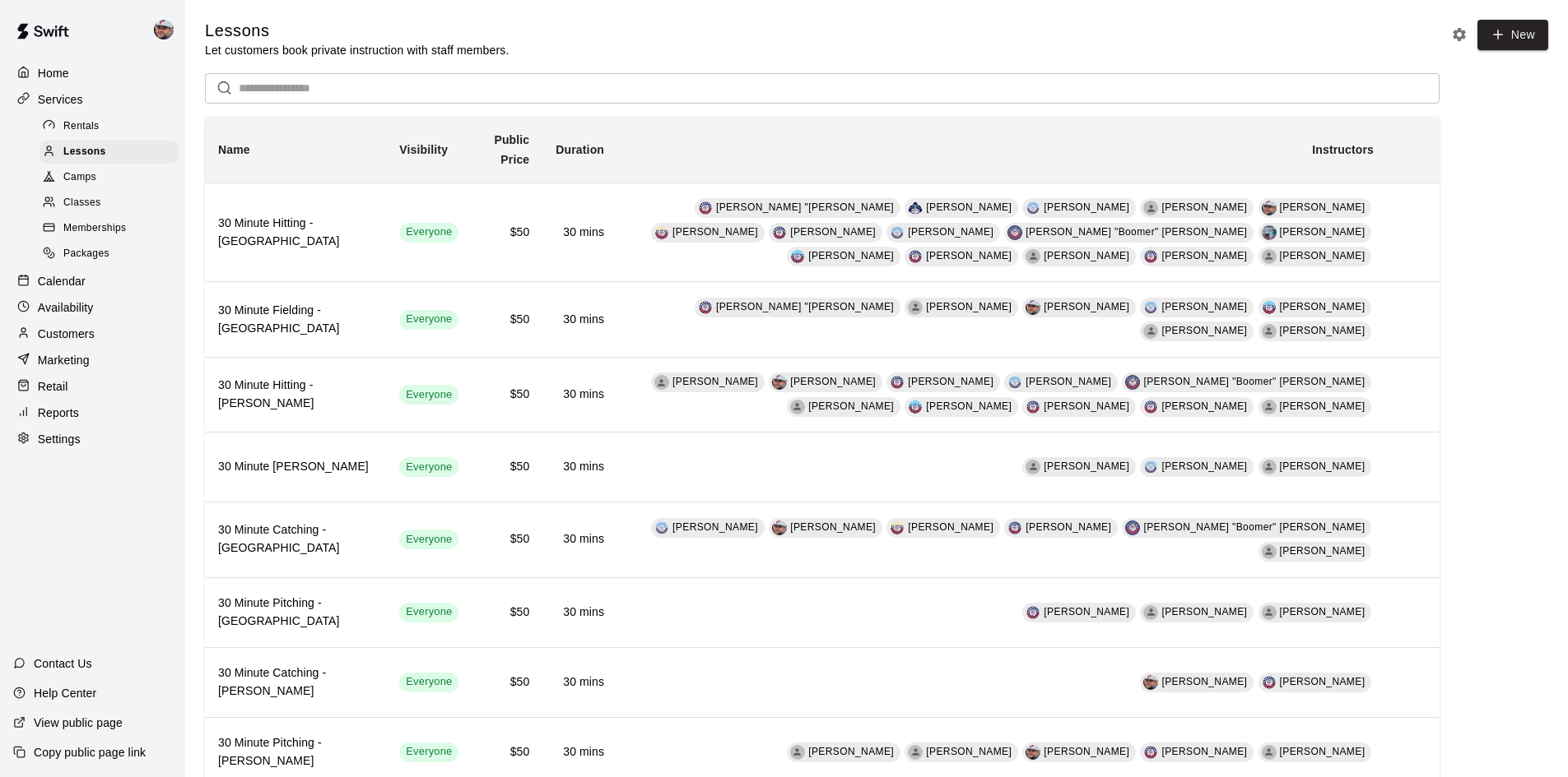
click at [455, 89] on input "text" at bounding box center [839, 88] width 1201 height 31
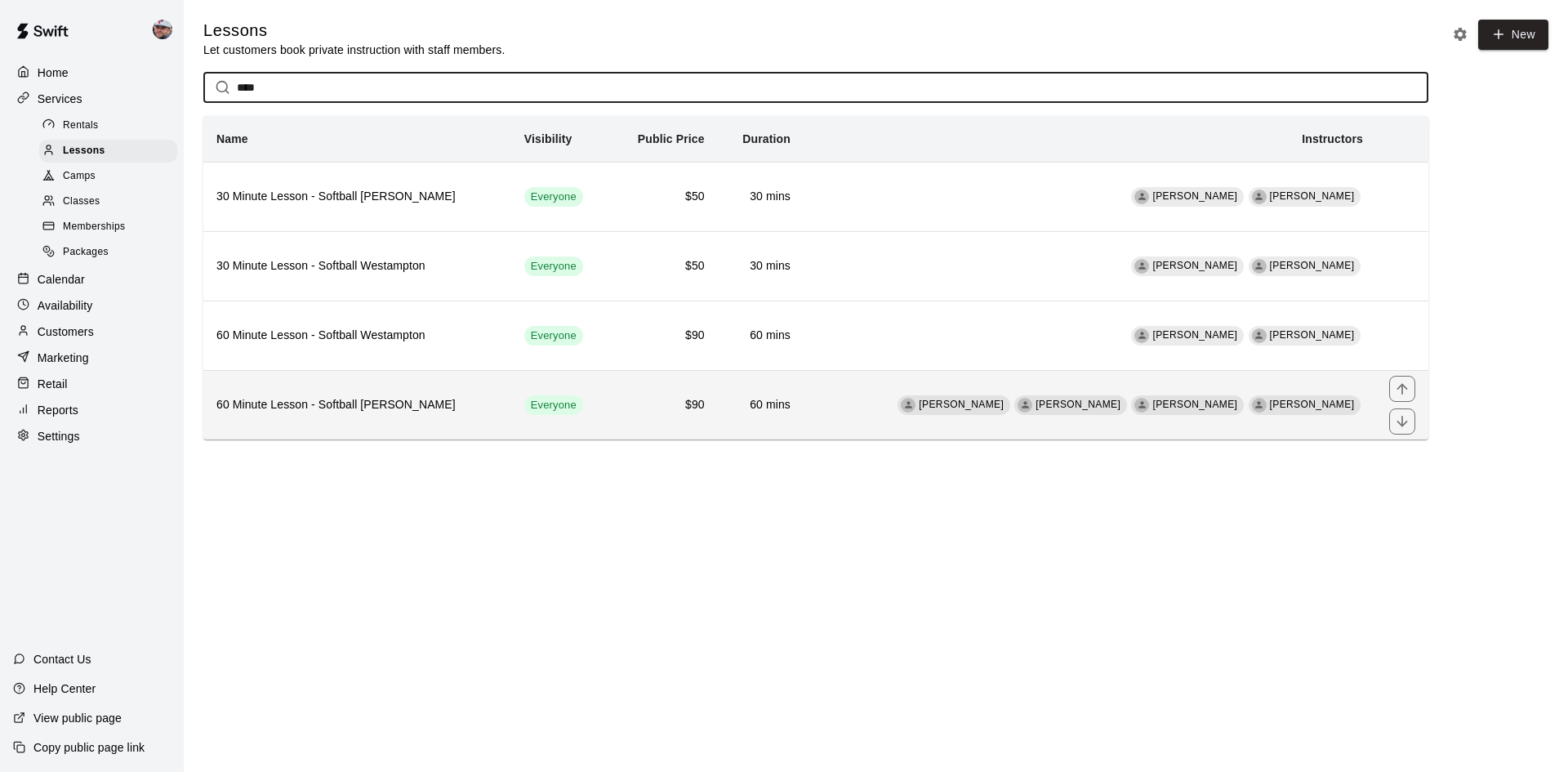
type input "****"
click at [384, 401] on h6 "60 Minute Lesson - Softball Voorhees" at bounding box center [356, 404] width 281 height 18
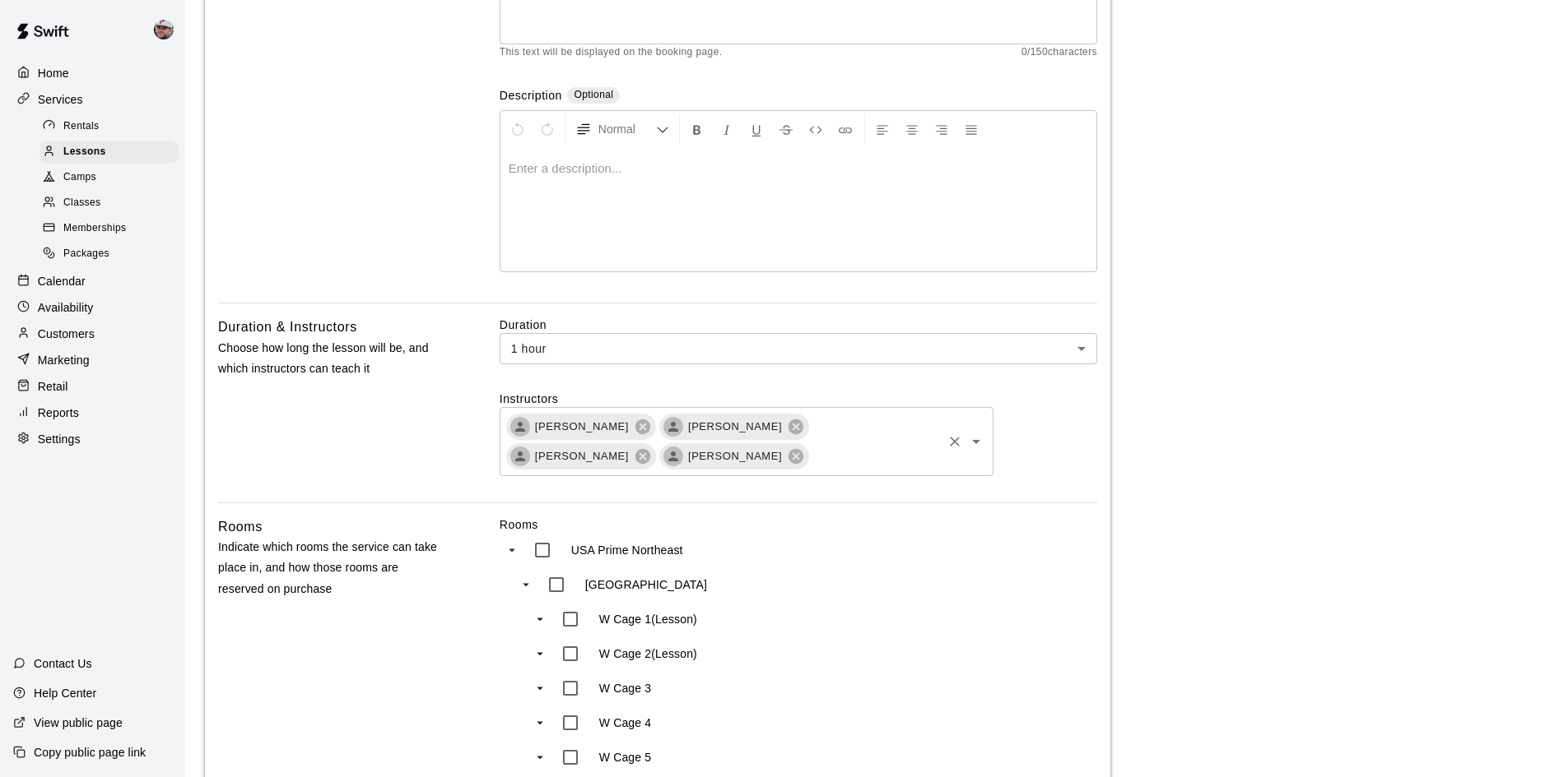
scroll to position [246, 0]
click at [789, 431] on icon at bounding box center [796, 424] width 15 height 15
click at [789, 418] on icon at bounding box center [796, 424] width 15 height 15
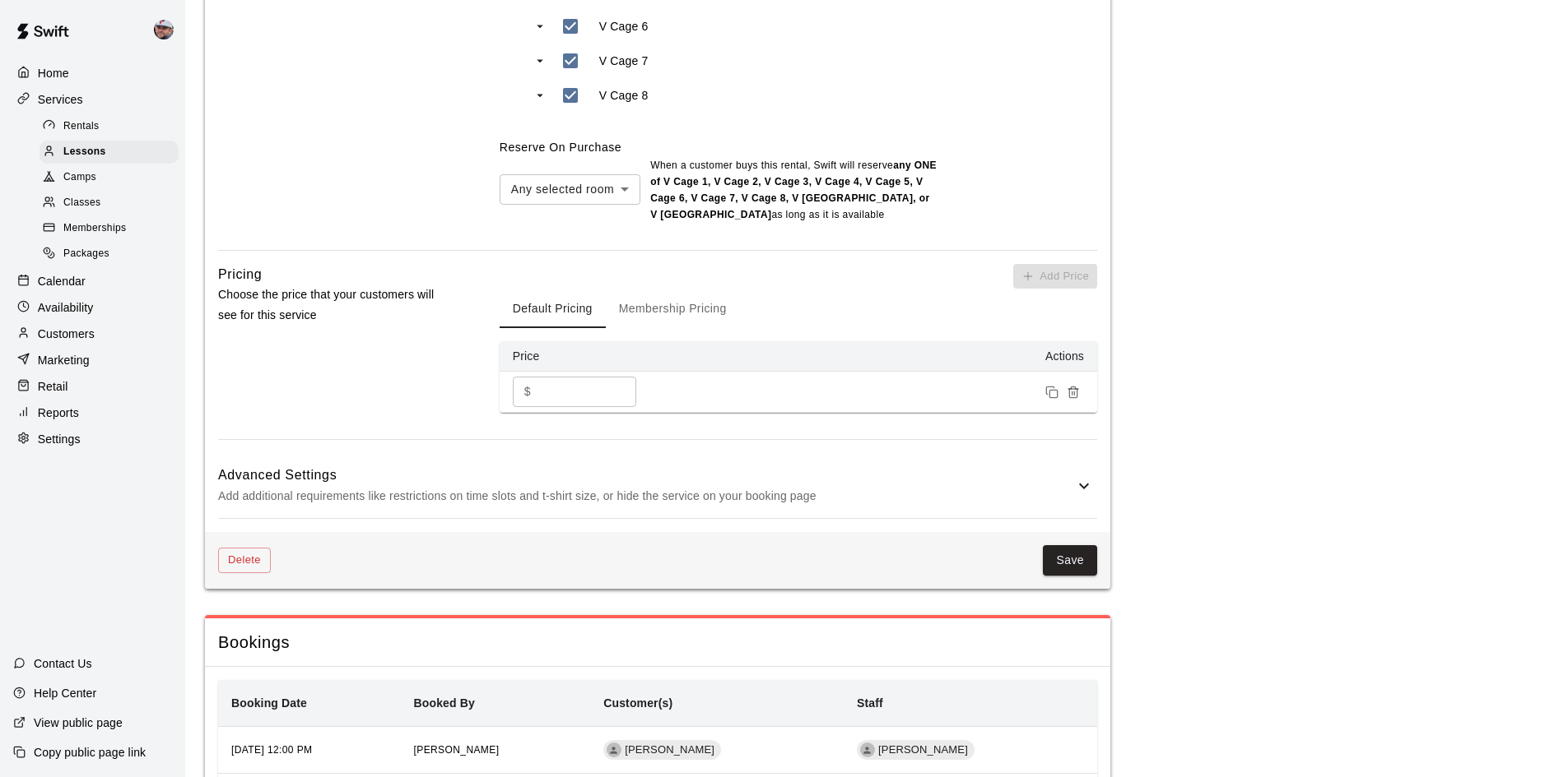
scroll to position [1929, 0]
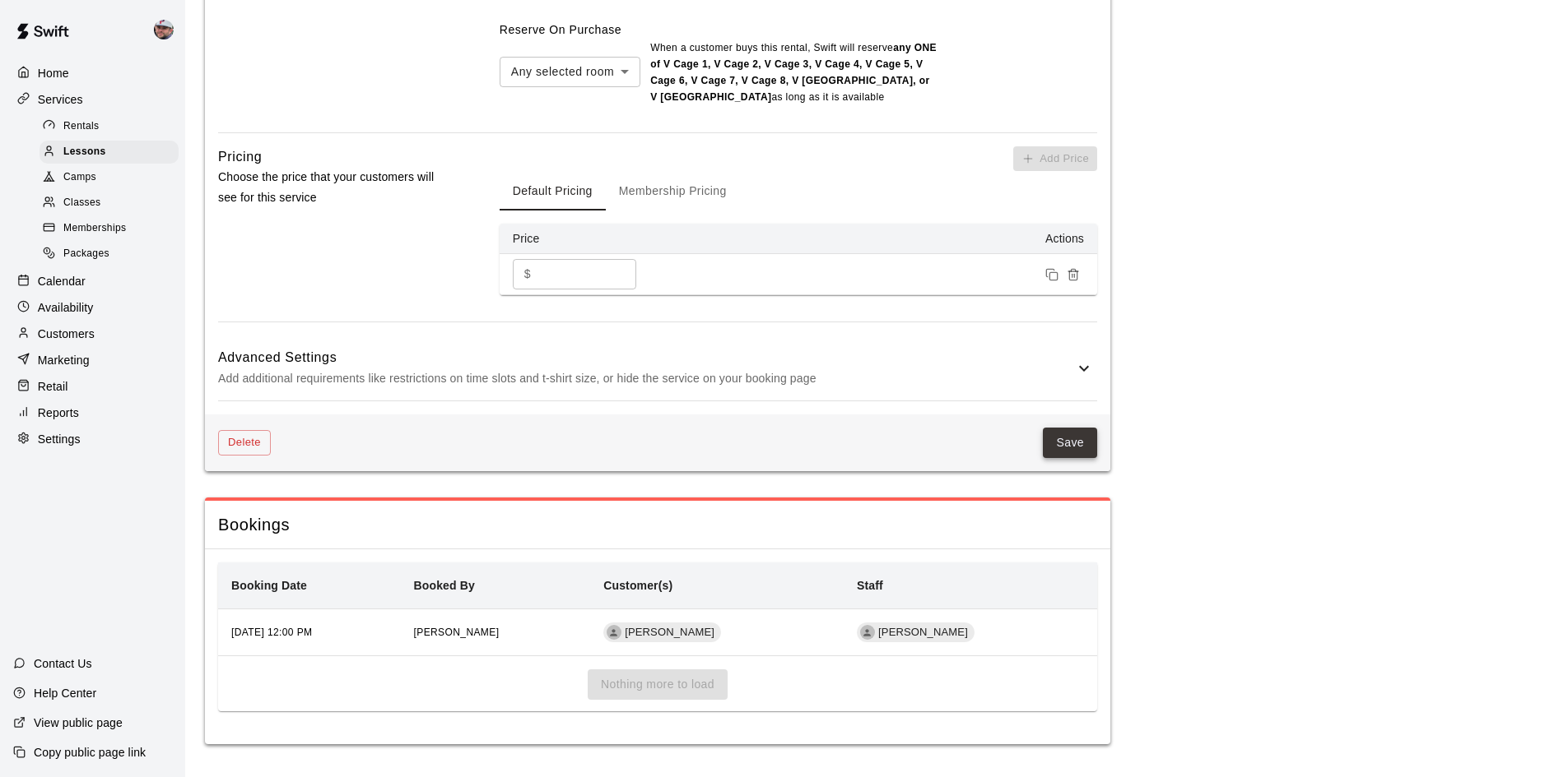
click at [1071, 446] on button "Save" at bounding box center [1070, 442] width 54 height 31
